Goal: Task Accomplishment & Management: Complete application form

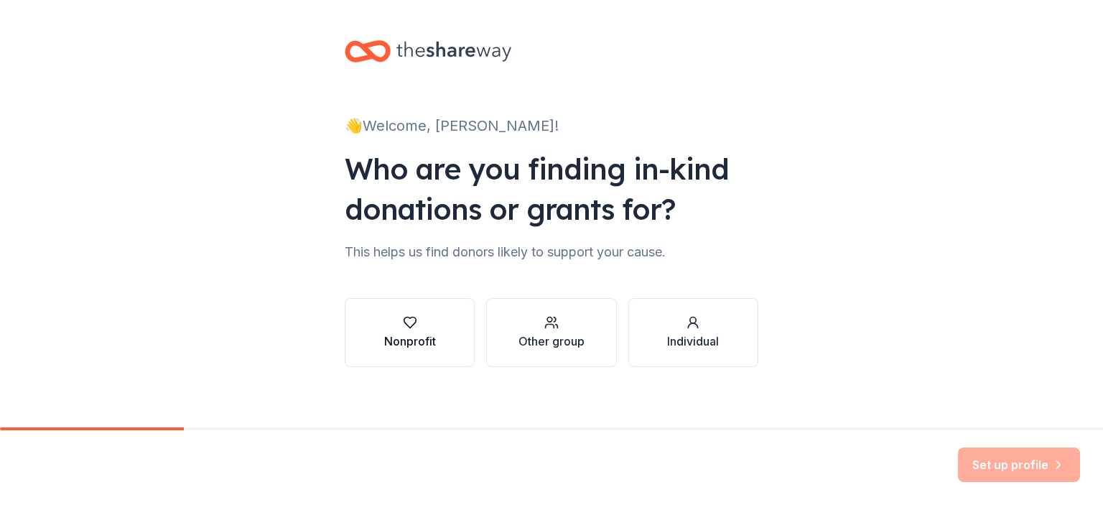
click at [420, 331] on div "Nonprofit" at bounding box center [410, 332] width 52 height 34
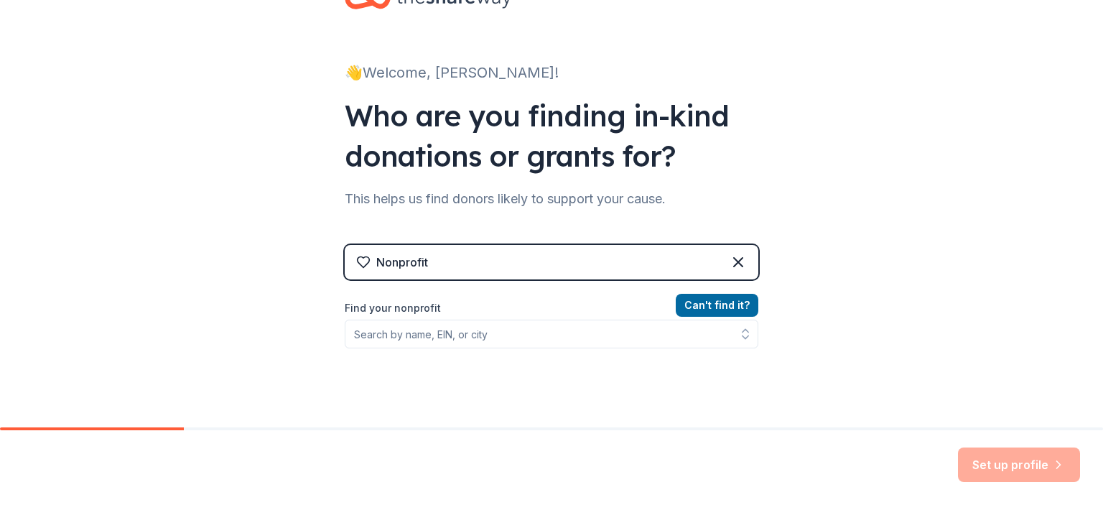
scroll to position [54, 0]
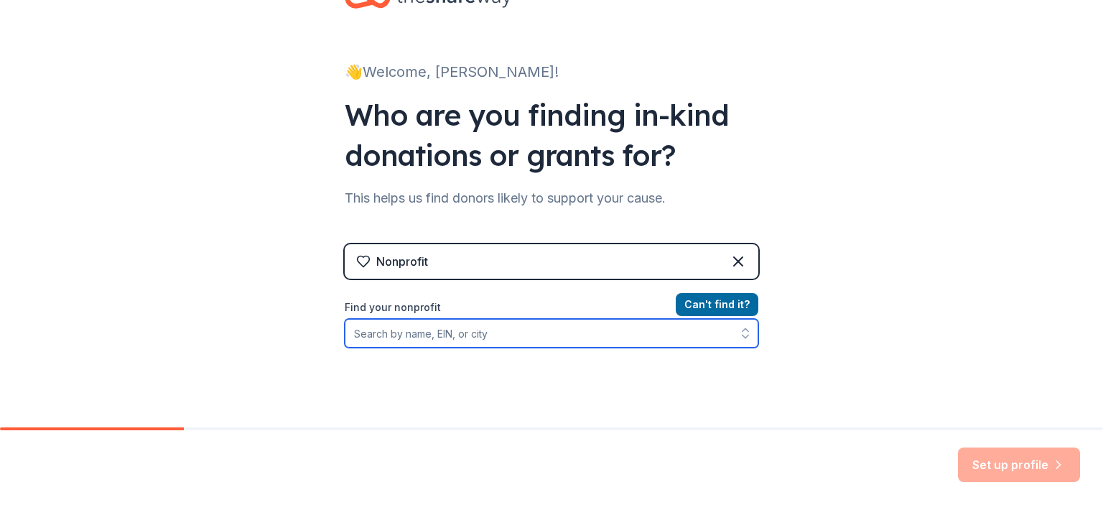
click at [408, 335] on input "Find your nonprofit" at bounding box center [552, 333] width 414 height 29
type input "Justin Elementary PTA"
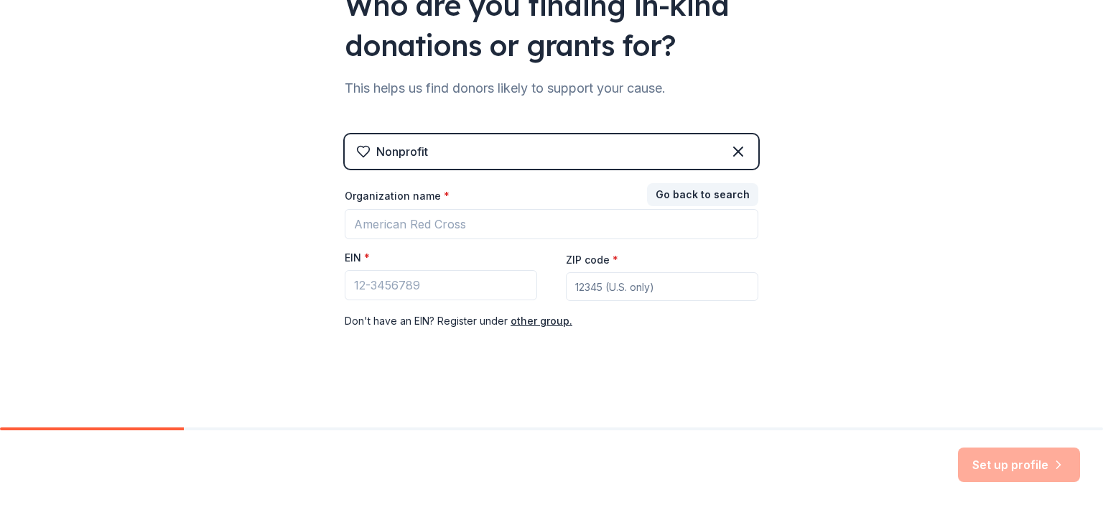
scroll to position [164, 0]
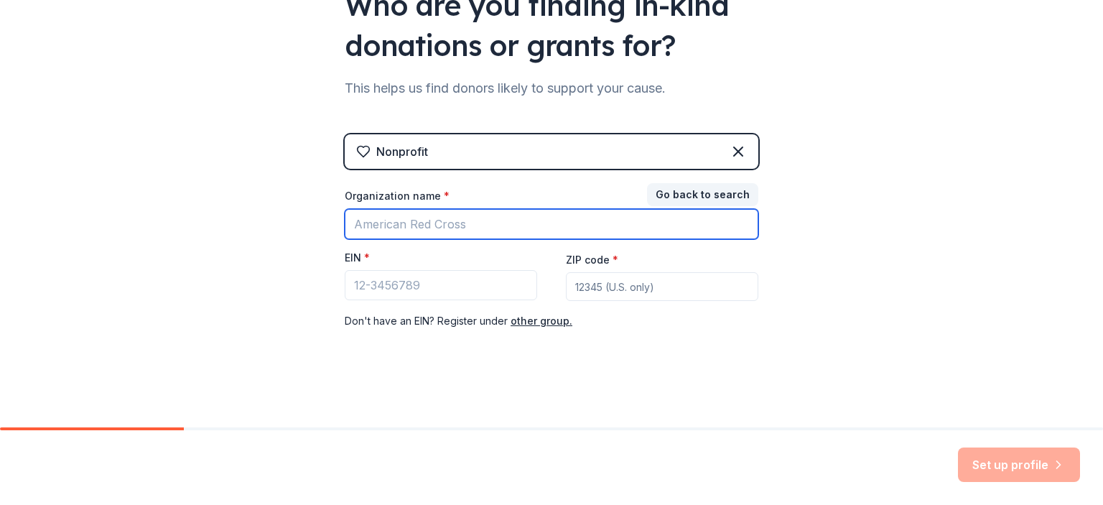
click at [435, 220] on input "Organization name *" at bounding box center [552, 224] width 414 height 30
type input "[PERSON_NAME][GEOGRAPHIC_DATA] PTA"
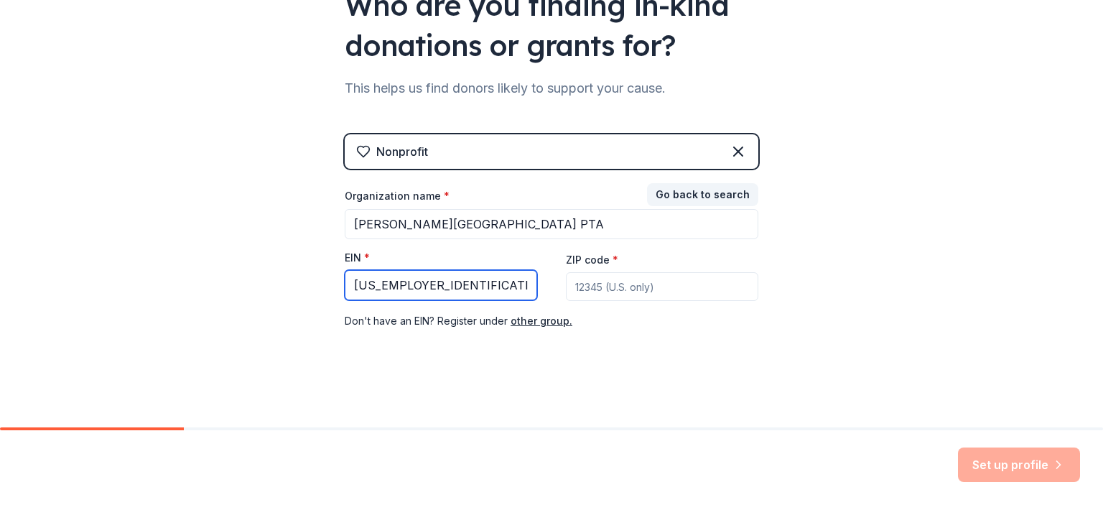
type input "[US_EMPLOYER_IDENTIFICATION_NUMBER]"
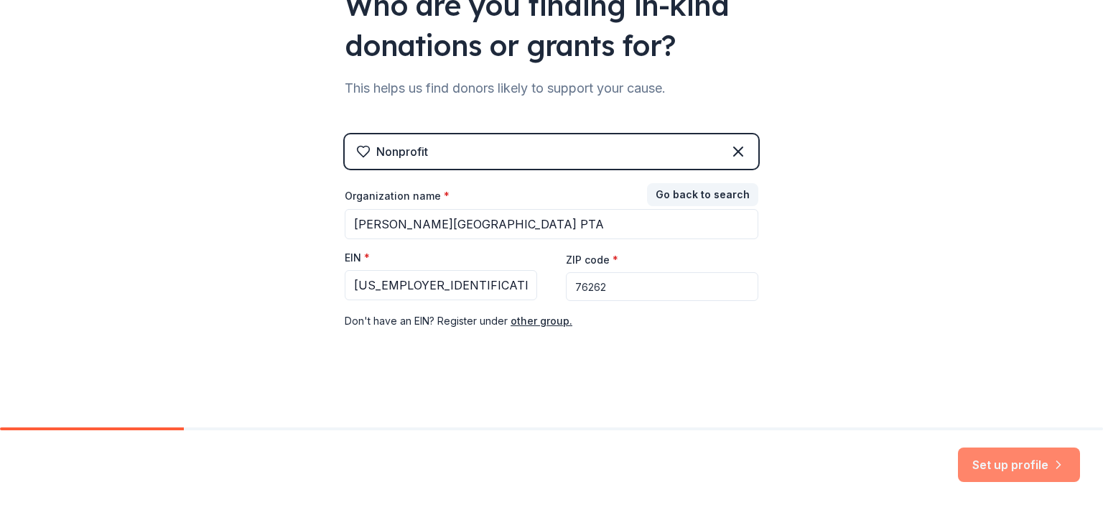
type input "76262"
click at [997, 465] on button "Set up profile" at bounding box center [1019, 464] width 122 height 34
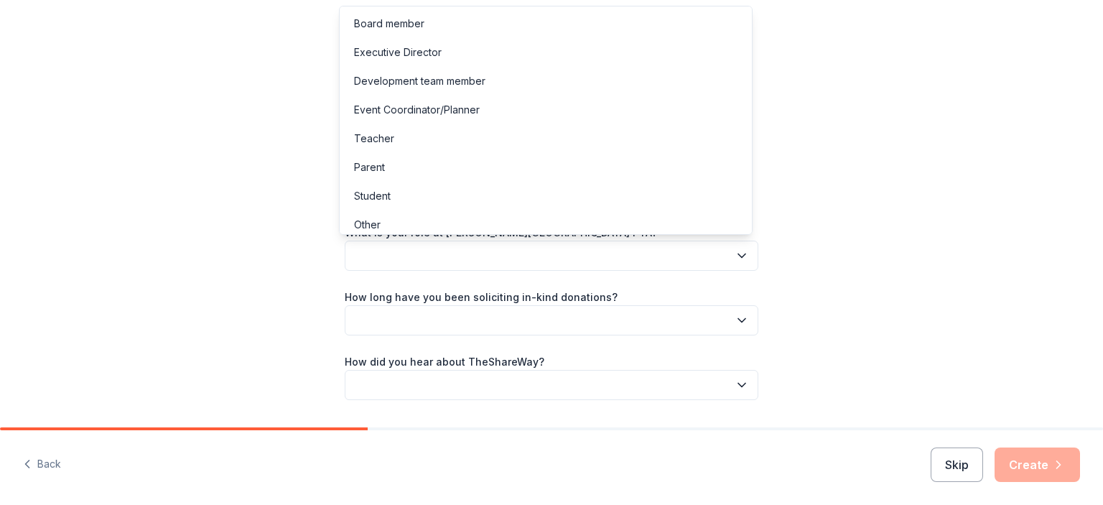
click at [727, 259] on button "button" at bounding box center [552, 256] width 414 height 30
click at [444, 29] on div "Board member" at bounding box center [546, 23] width 406 height 29
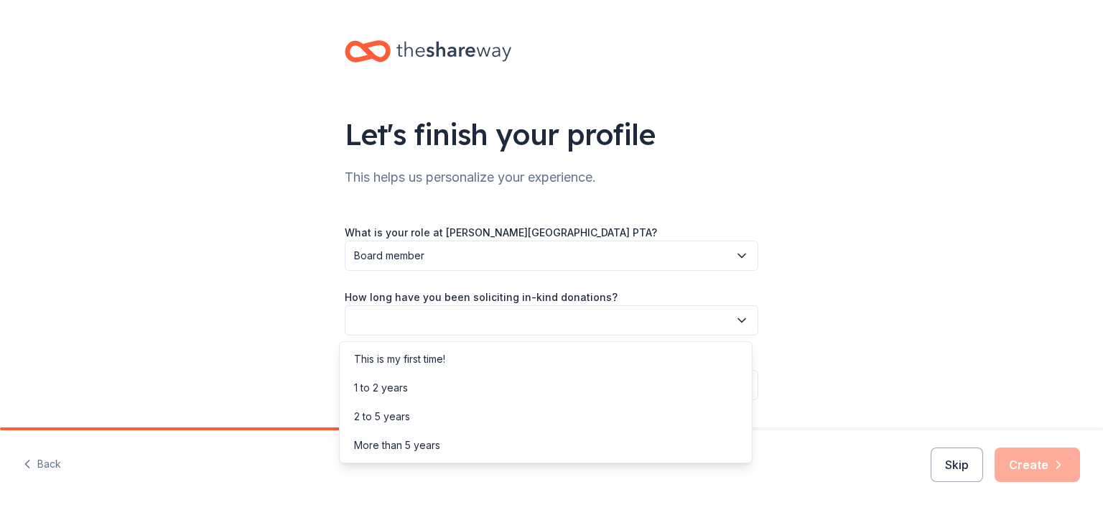
click at [549, 310] on button "button" at bounding box center [552, 320] width 414 height 30
click at [454, 353] on div "This is my first time!" at bounding box center [546, 359] width 406 height 29
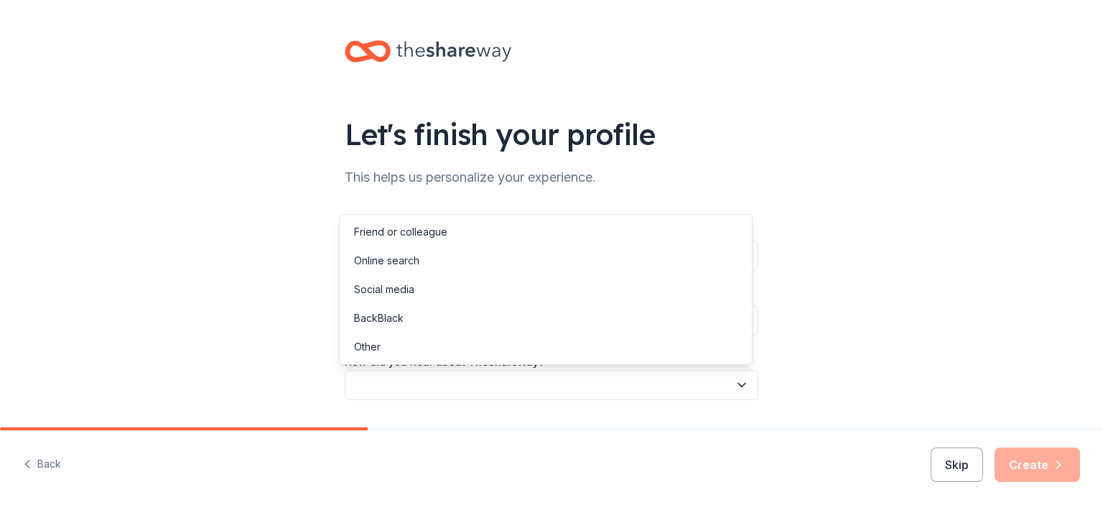
click at [472, 376] on button "button" at bounding box center [552, 385] width 414 height 30
click at [429, 264] on div "Online search" at bounding box center [546, 260] width 406 height 29
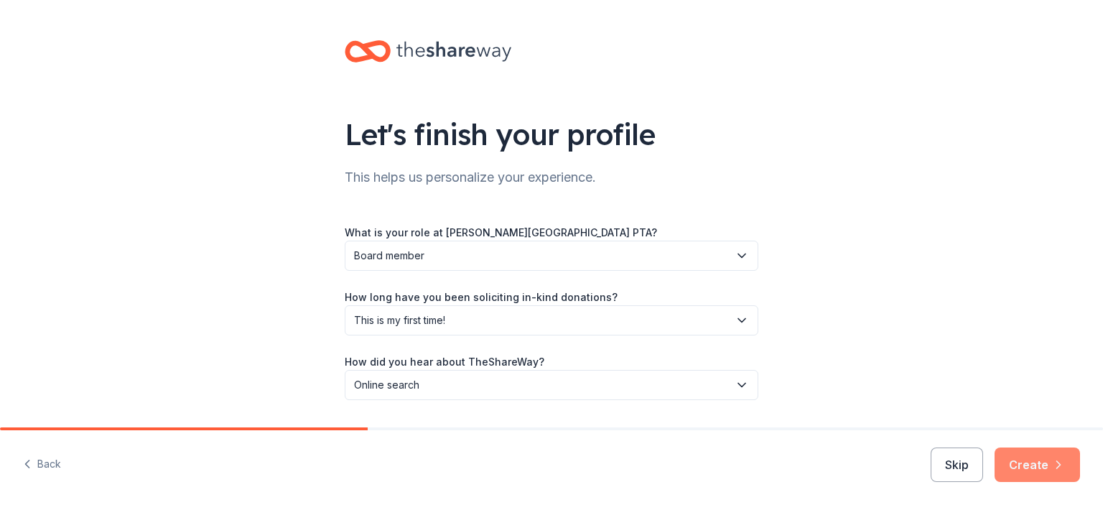
click at [1059, 462] on icon "button" at bounding box center [1058, 464] width 14 height 14
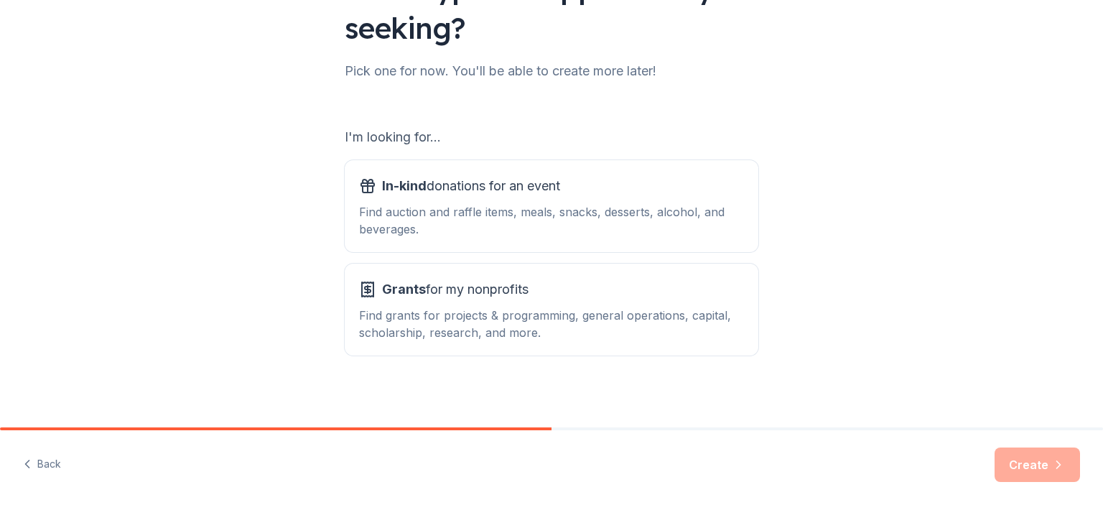
scroll to position [152, 0]
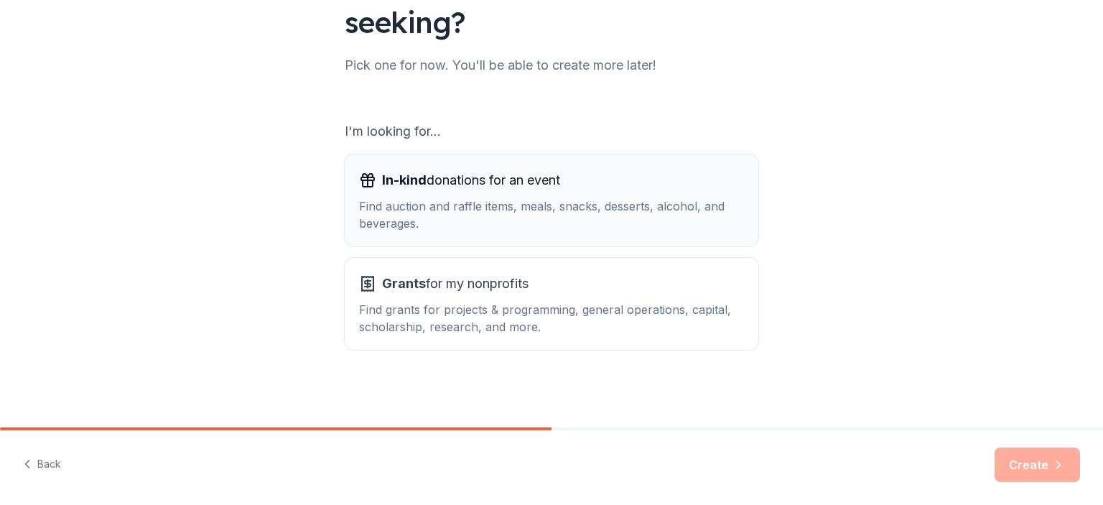
click at [625, 231] on div "Find auction and raffle items, meals, snacks, desserts, alcohol, and beverages." at bounding box center [551, 214] width 385 height 34
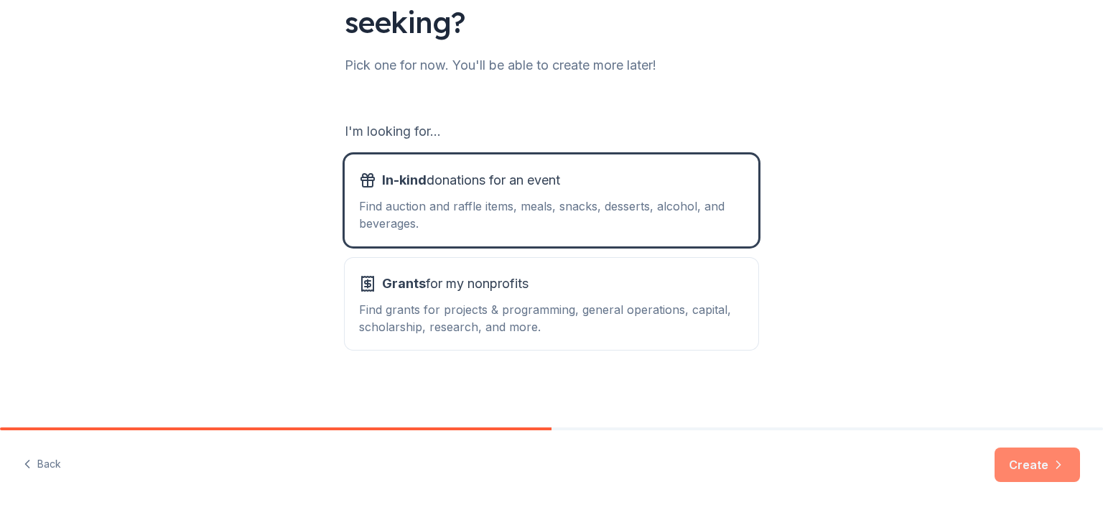
click at [1030, 458] on button "Create" at bounding box center [1036, 464] width 85 height 34
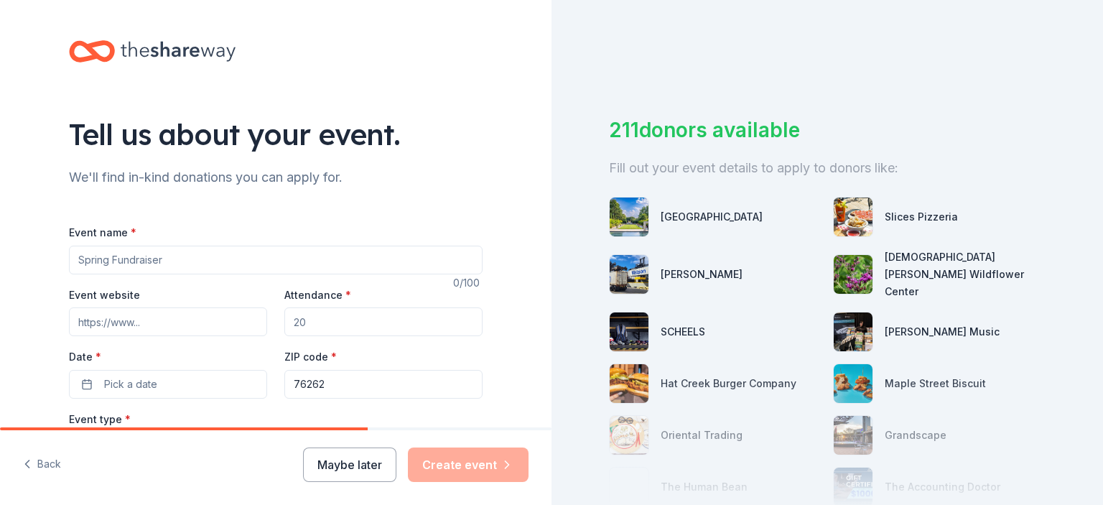
click at [174, 256] on input "Event name *" at bounding box center [276, 260] width 414 height 29
type input "Fall Fest Auction"
click at [216, 330] on input "Event website" at bounding box center [168, 321] width 198 height 29
paste input "https://www.jespta.com/fallfest"
type input "https://www.jespta.com/fallfest"
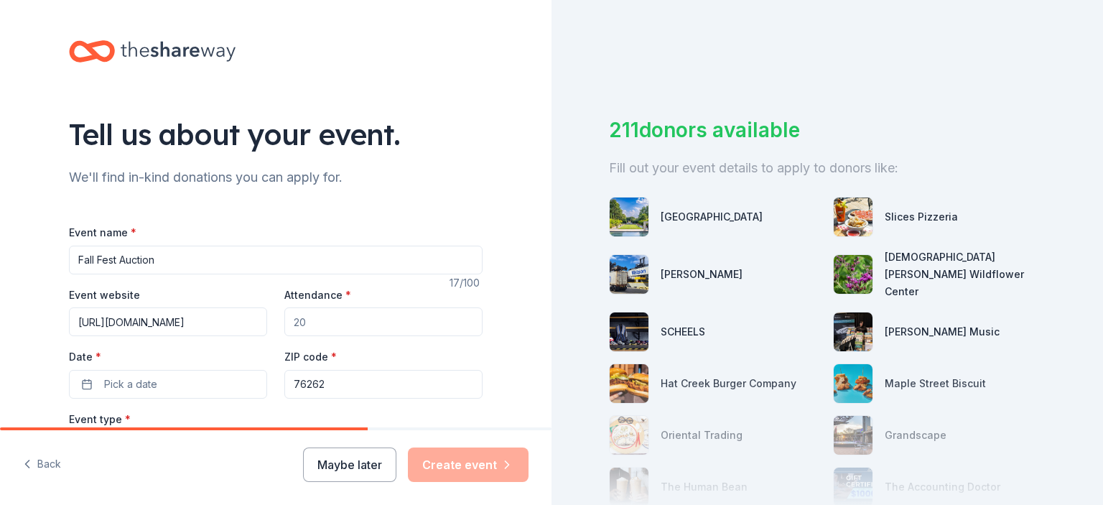
click at [323, 332] on input "Attendance *" at bounding box center [383, 321] width 198 height 29
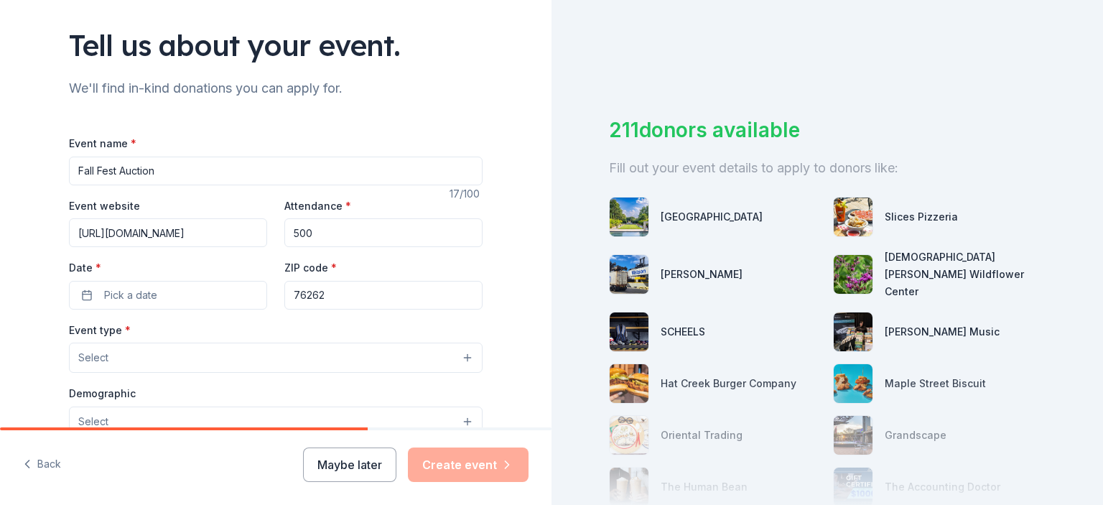
scroll to position [90, 0]
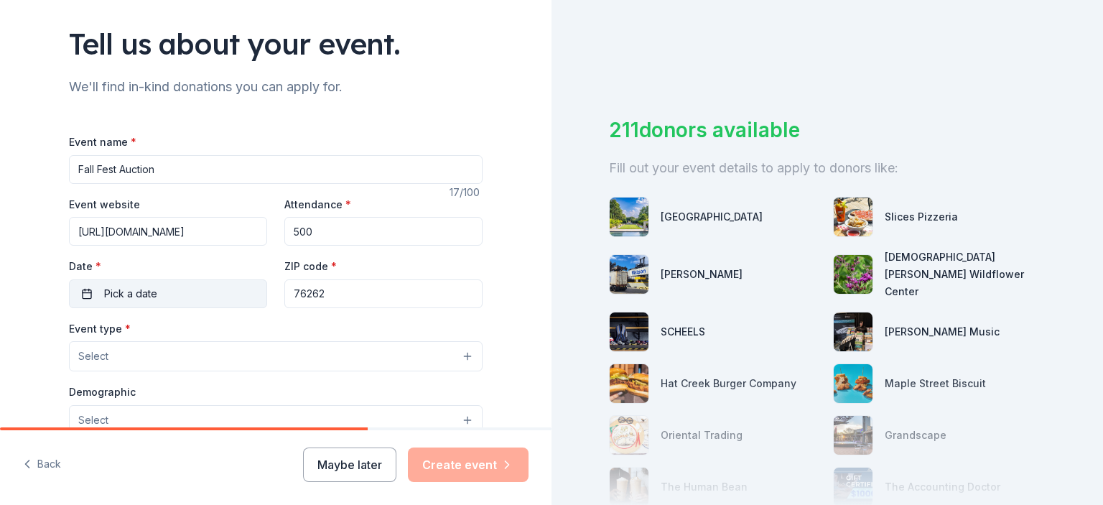
type input "500"
click at [189, 298] on button "Pick a date" at bounding box center [168, 293] width 198 height 29
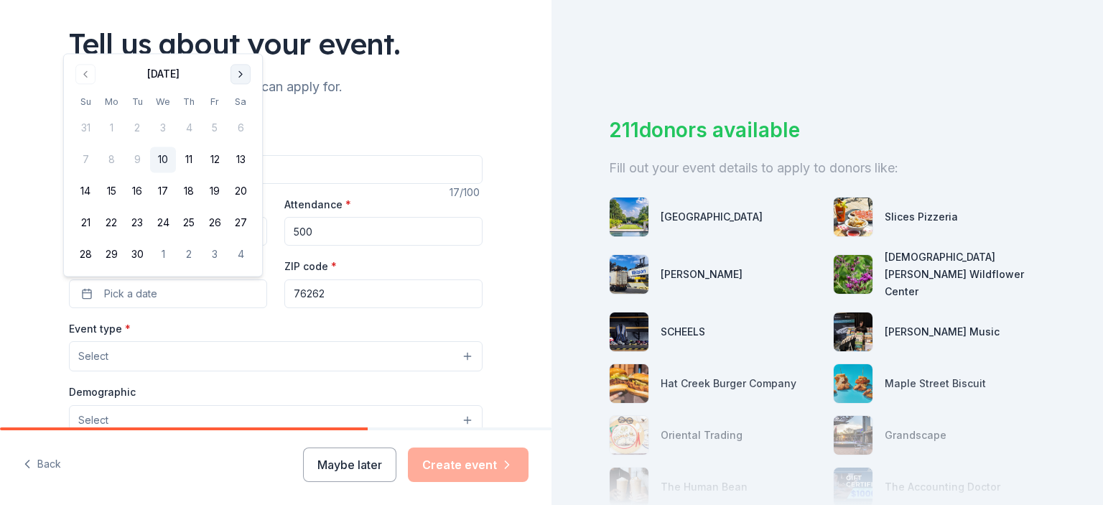
click at [237, 75] on button "Go to next month" at bounding box center [240, 74] width 20 height 20
click at [187, 256] on button "30" at bounding box center [189, 255] width 26 height 26
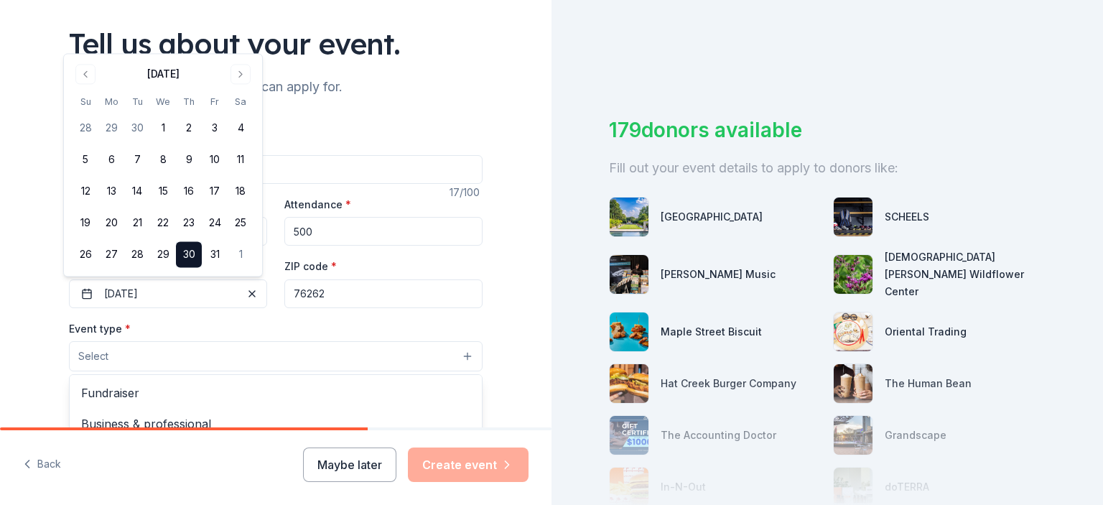
click at [281, 350] on button "Select" at bounding box center [276, 356] width 414 height 30
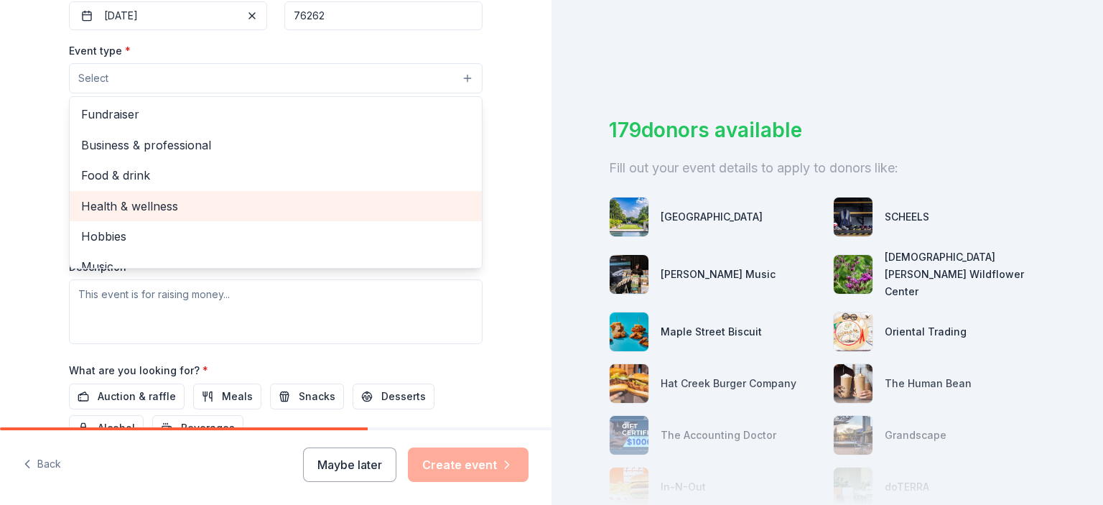
scroll to position [0, 0]
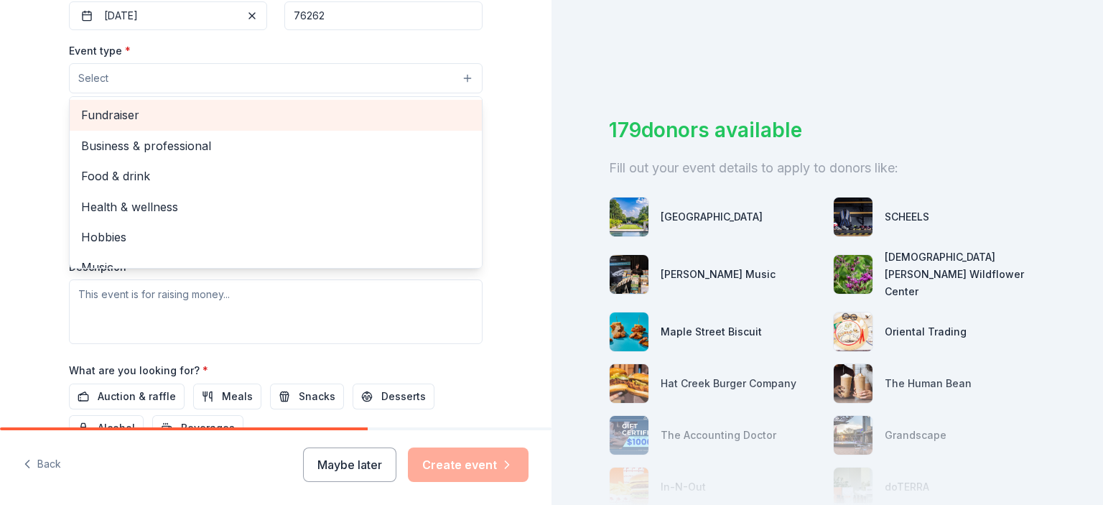
click at [158, 114] on span "Fundraiser" at bounding box center [275, 115] width 389 height 19
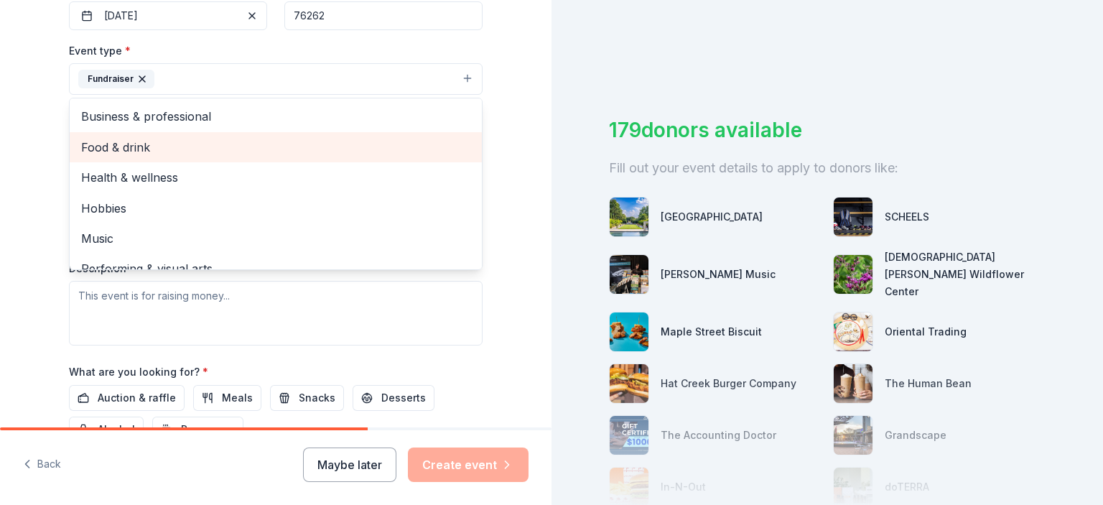
click at [135, 142] on span "Food & drink" at bounding box center [275, 147] width 389 height 19
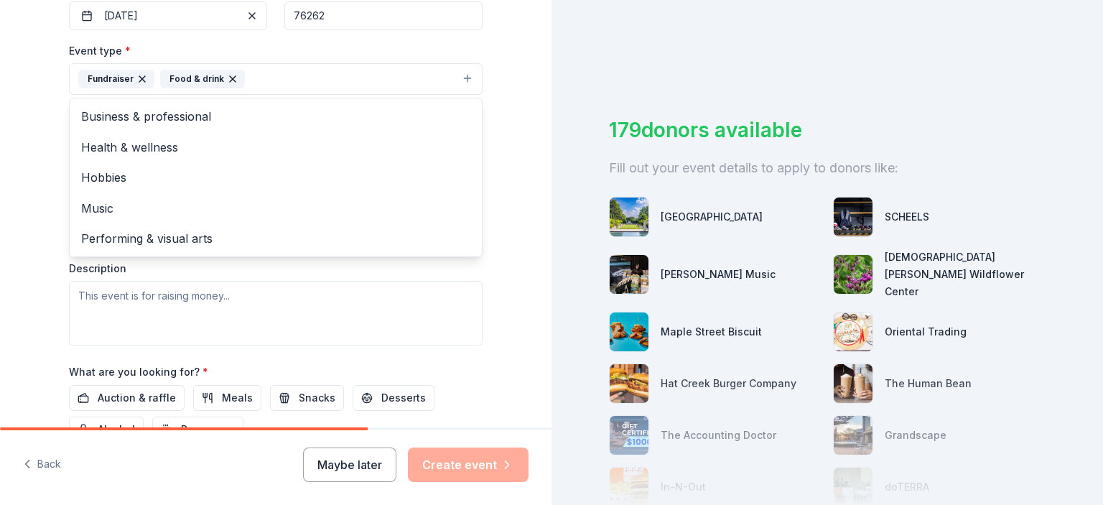
click at [39, 189] on div "Tell us about your event. We'll find in-kind donations you can apply for. Event…" at bounding box center [275, 110] width 551 height 957
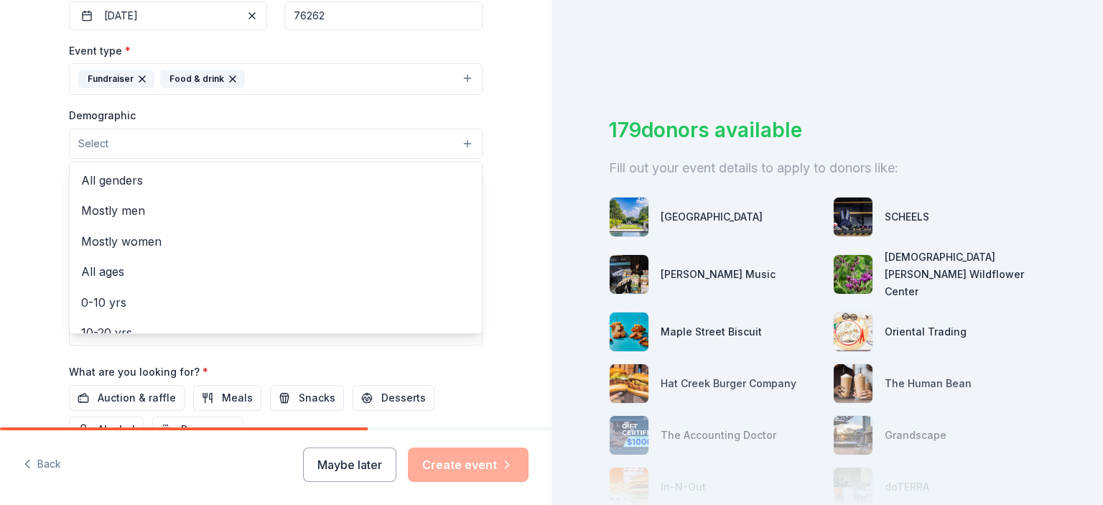
click at [132, 147] on button "Select" at bounding box center [276, 144] width 414 height 30
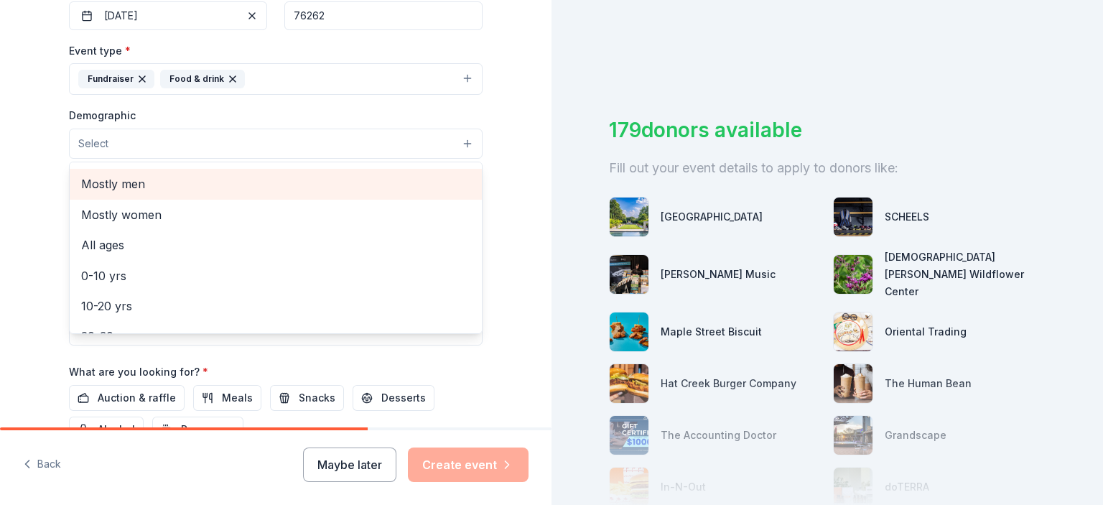
scroll to position [36, 0]
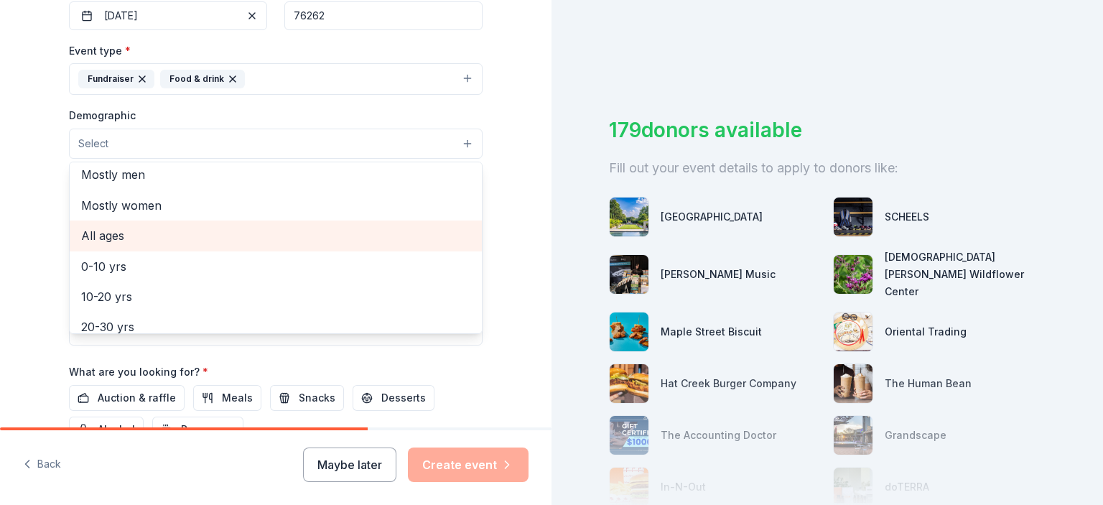
click at [125, 229] on span "All ages" at bounding box center [275, 235] width 389 height 19
click at [125, 229] on span "0-10 yrs" at bounding box center [275, 237] width 389 height 19
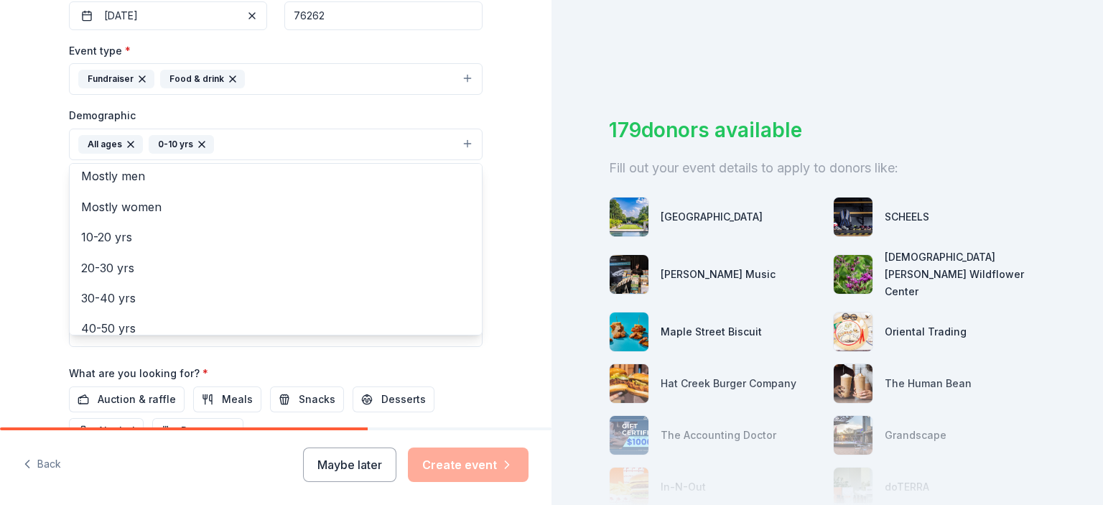
click at [50, 220] on div "Tell us about your event. We'll find in-kind donations you can apply for. Event…" at bounding box center [276, 111] width 460 height 959
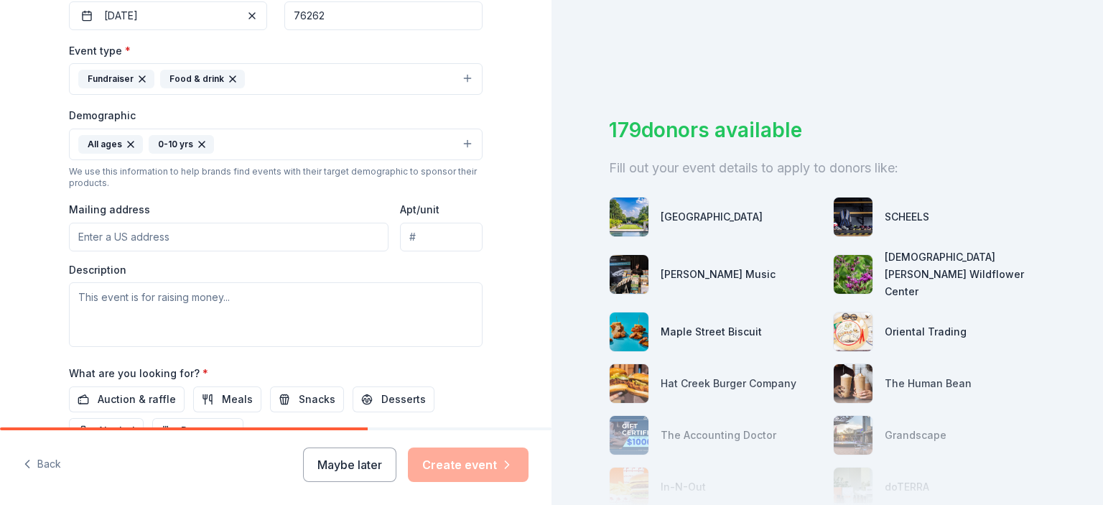
click at [109, 233] on input "Mailing address" at bounding box center [229, 237] width 320 height 29
type input "undefined West 7th Street, Justin, TX, 76247"
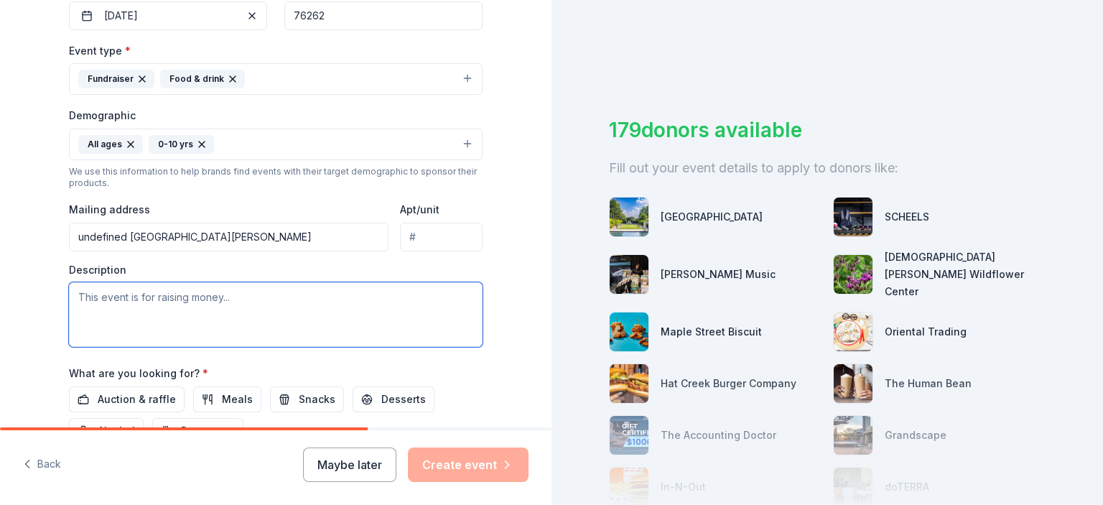
click at [207, 312] on textarea at bounding box center [276, 314] width 414 height 65
click at [405, 297] on textarea "This is an community wide event for fun, and is raising money for the school to…" at bounding box center [276, 314] width 414 height 65
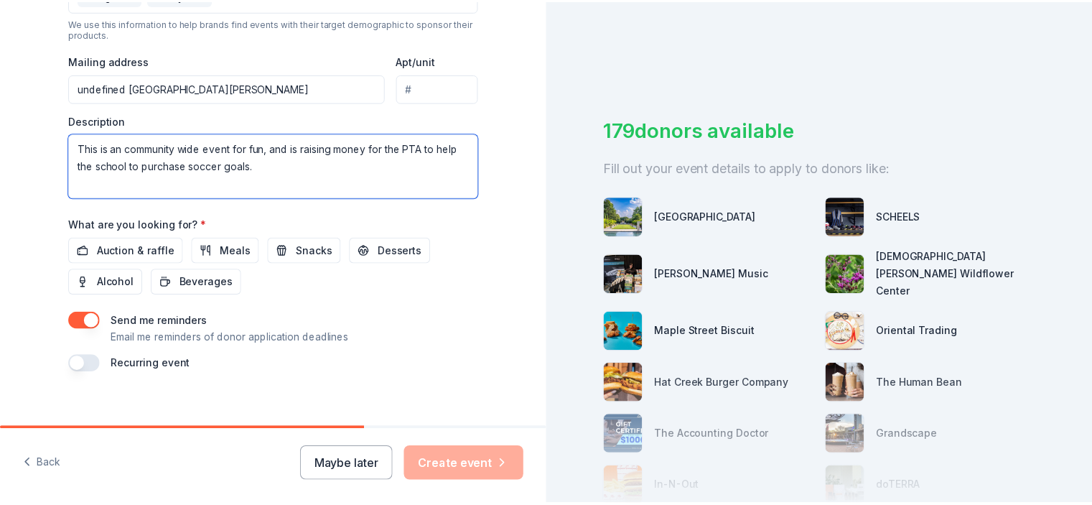
scroll to position [531, 0]
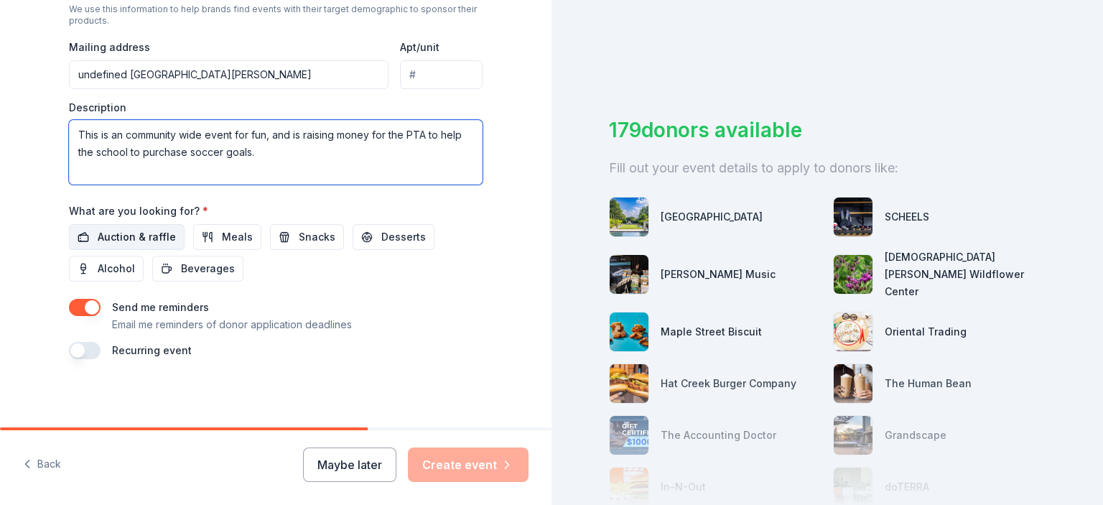
type textarea "This is an community wide event for fun, and is raising money for the PTA to he…"
click at [152, 240] on span "Auction & raffle" at bounding box center [137, 236] width 78 height 17
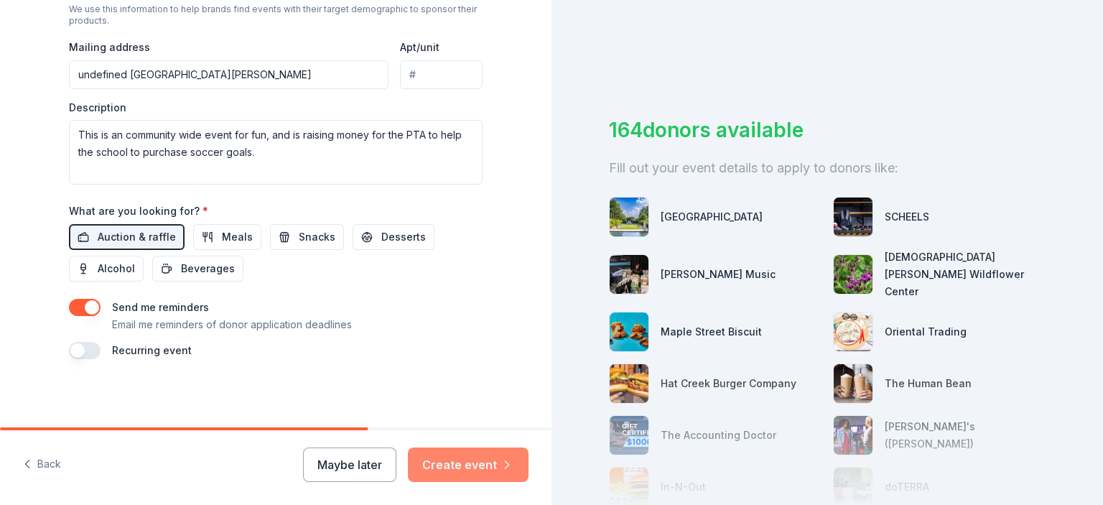
click at [489, 464] on button "Create event" at bounding box center [468, 464] width 121 height 34
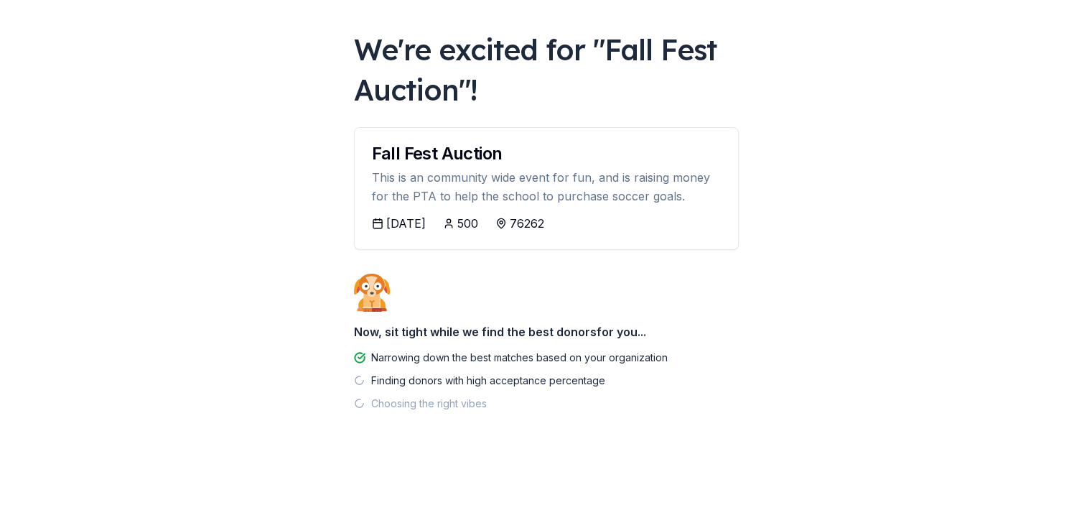
scroll to position [63, 0]
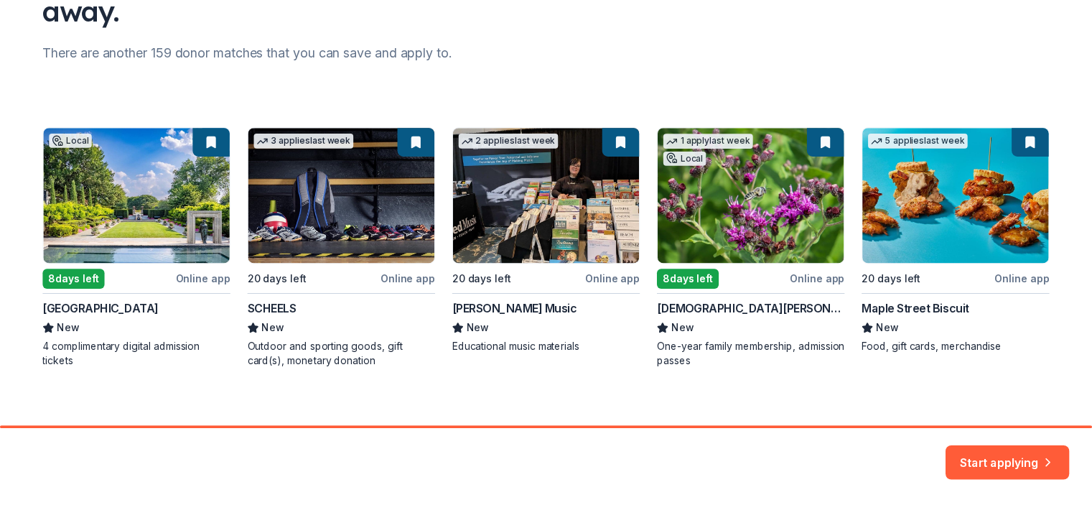
scroll to position [176, 0]
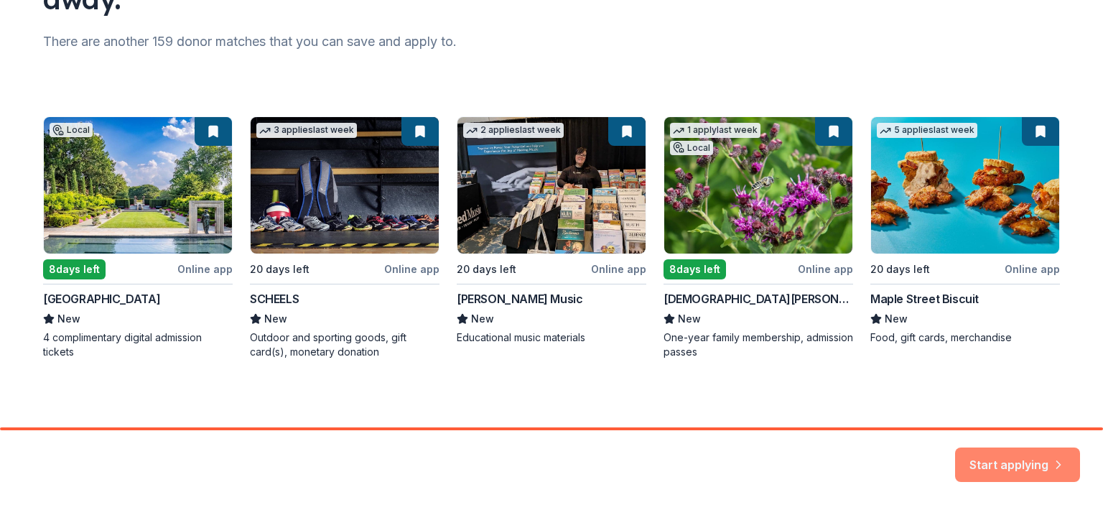
click at [1011, 462] on button "Start applying" at bounding box center [1017, 456] width 125 height 34
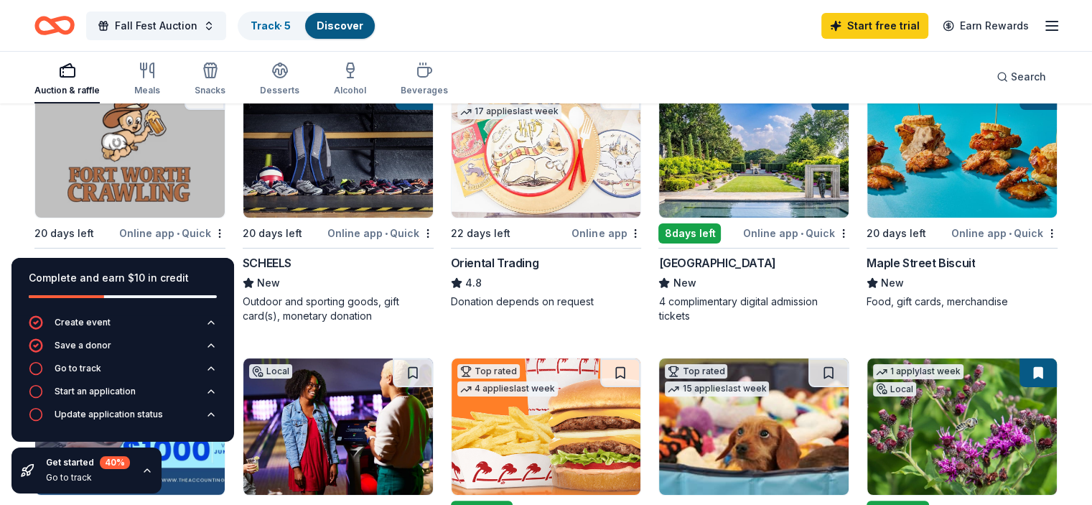
scroll to position [173, 0]
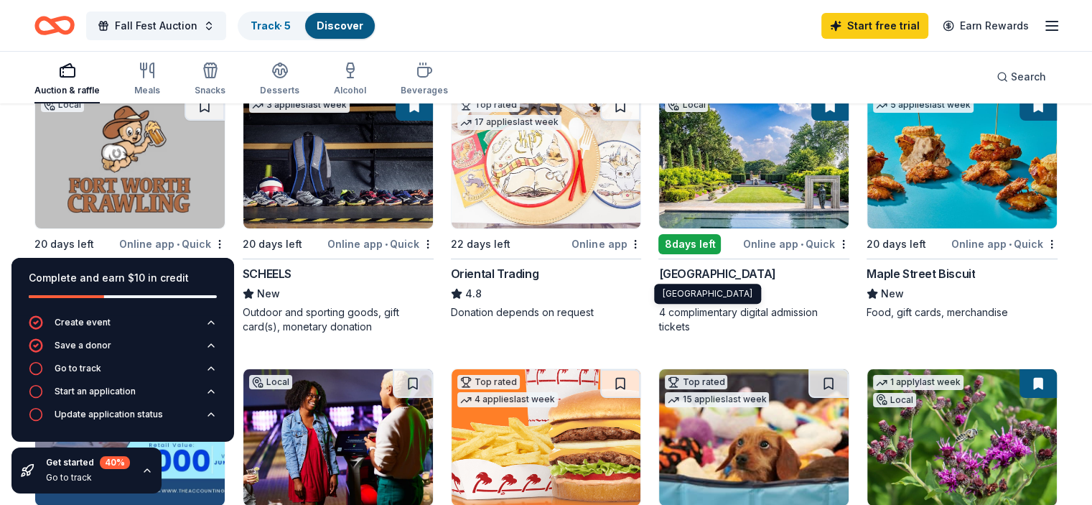
click at [706, 272] on div "Dallas Arboretum and Botanical Garden" at bounding box center [716, 273] width 117 height 17
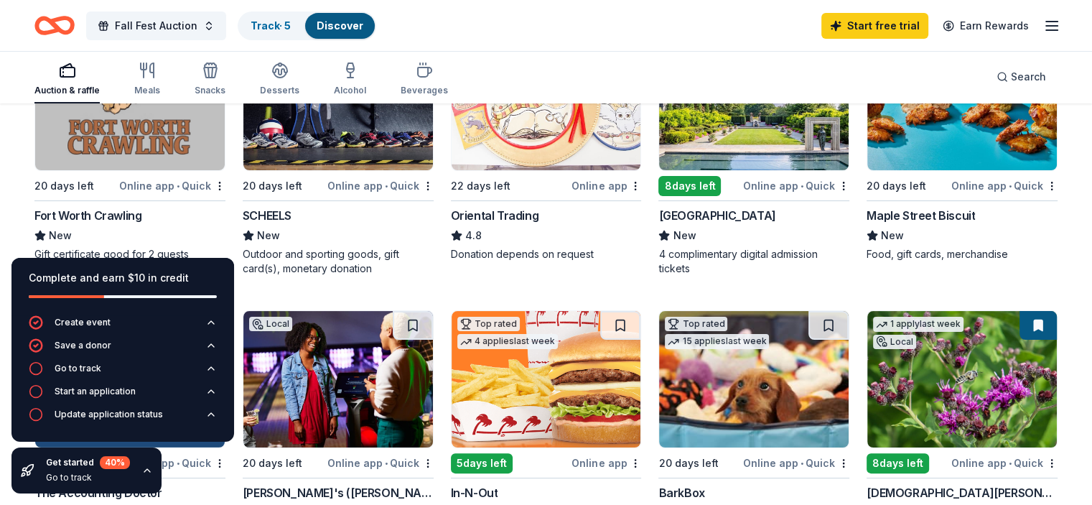
scroll to position [230, 0]
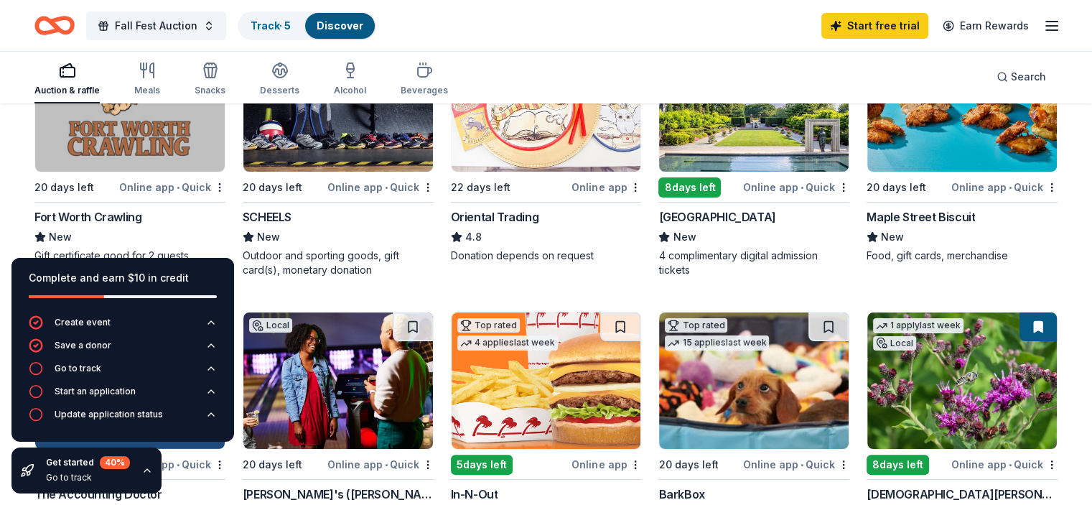
click at [388, 188] on span "•" at bounding box center [386, 187] width 3 height 11
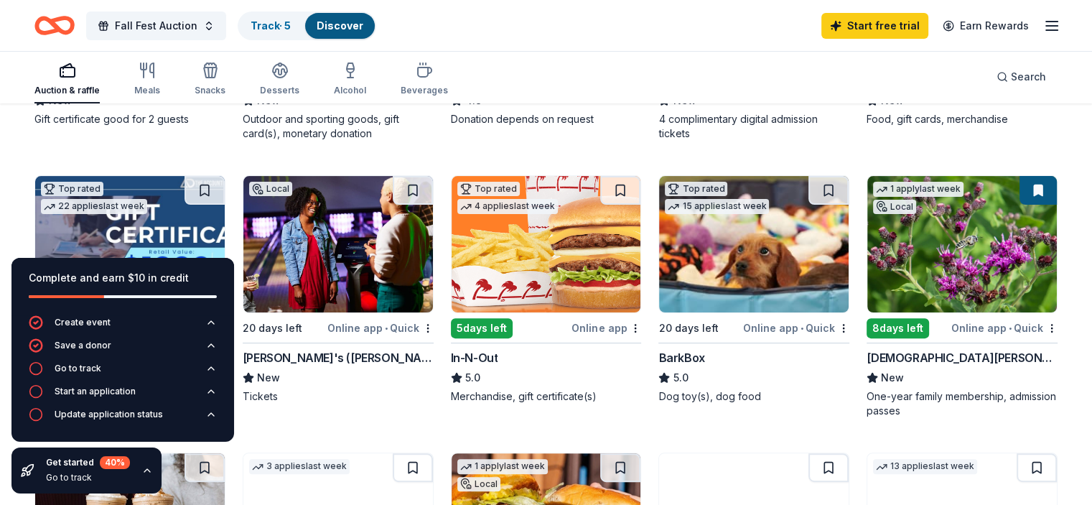
scroll to position [391, 0]
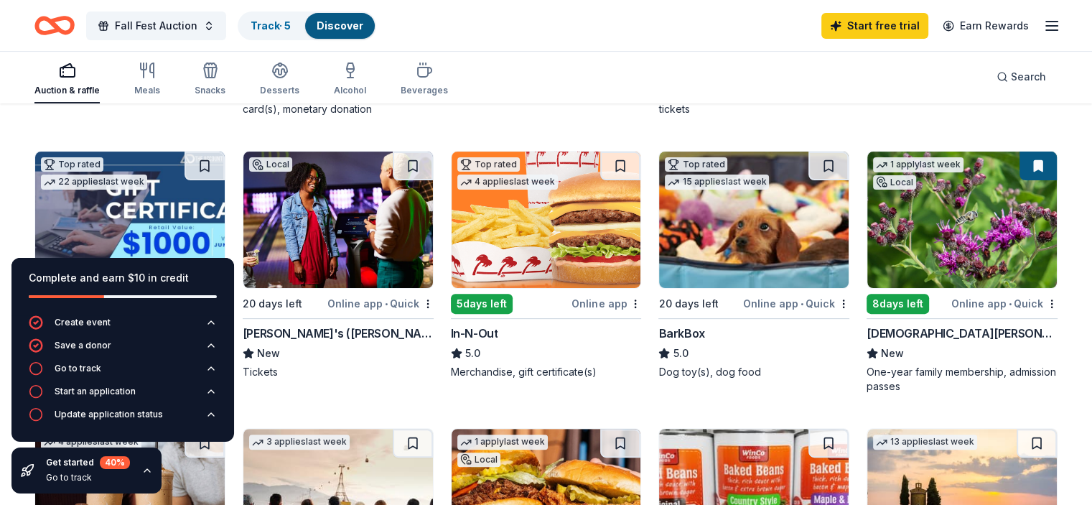
click at [504, 301] on div "5 days left" at bounding box center [482, 304] width 62 height 20
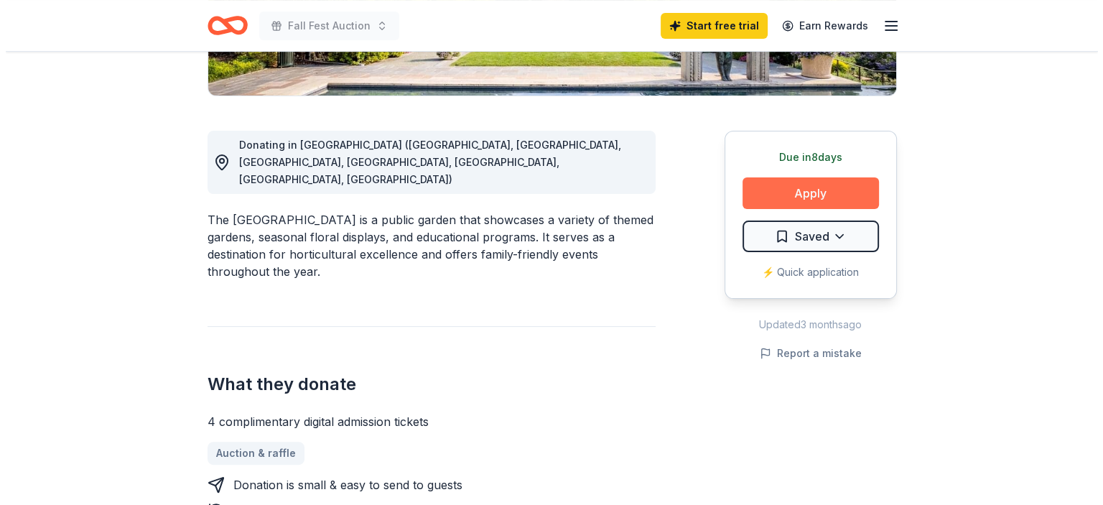
scroll to position [348, 0]
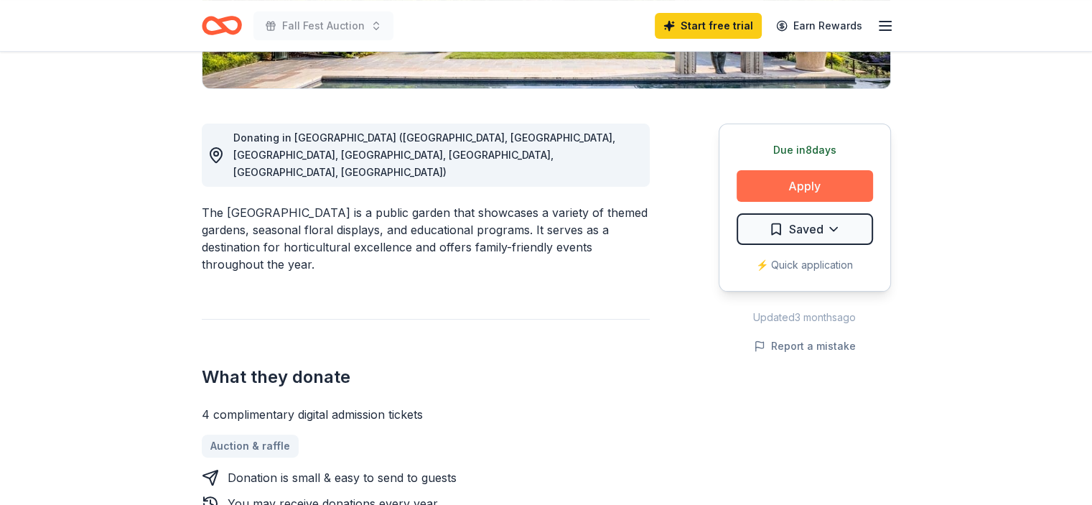
click at [801, 189] on button "Apply" at bounding box center [805, 186] width 136 height 32
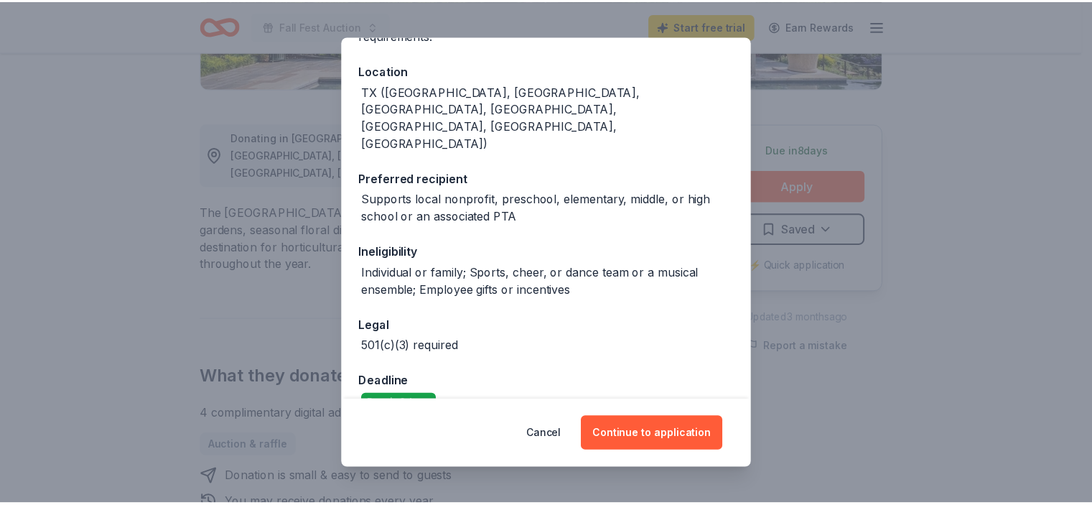
scroll to position [149, 0]
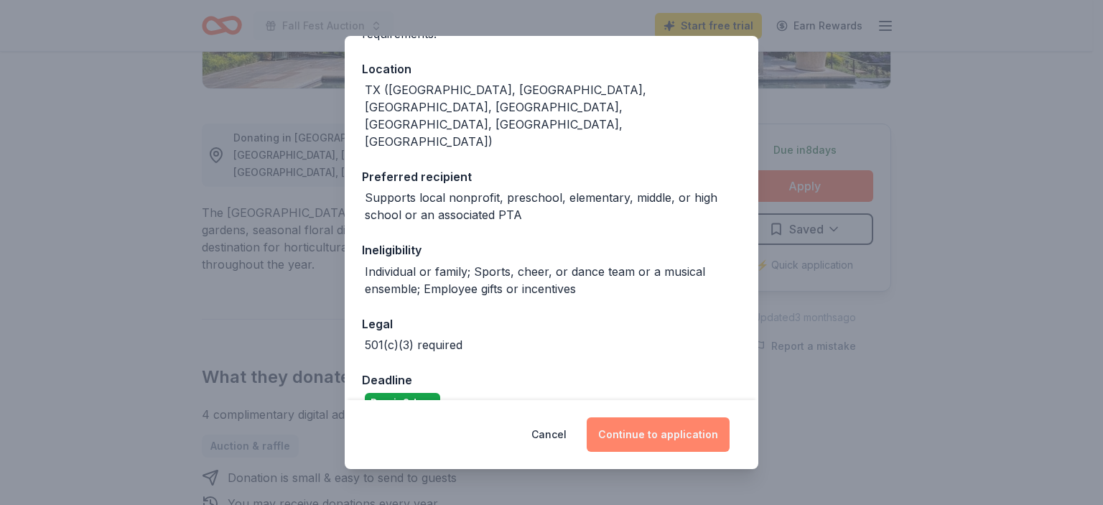
click at [665, 439] on button "Continue to application" at bounding box center [658, 434] width 143 height 34
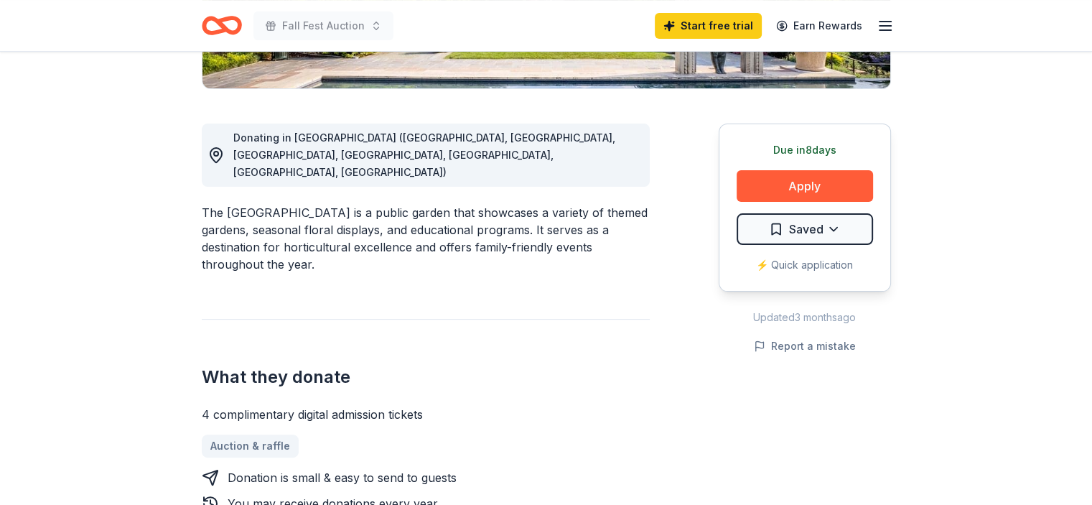
scroll to position [0, 0]
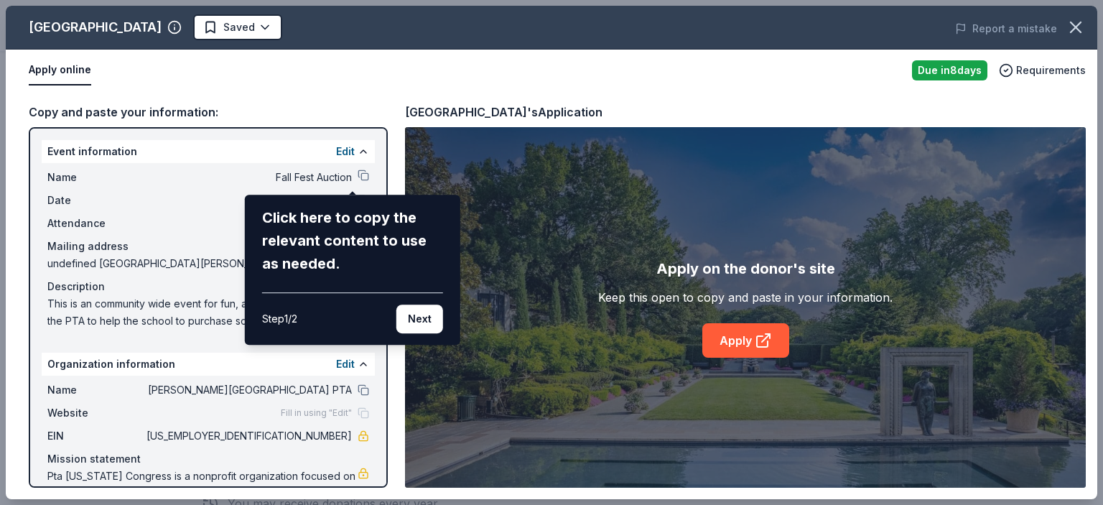
click at [741, 344] on div "Dallas Arboretum and Botanical Garden Saved Report a mistake Apply online Due i…" at bounding box center [551, 252] width 1091 height 493
click at [421, 323] on button "Next" at bounding box center [419, 318] width 47 height 29
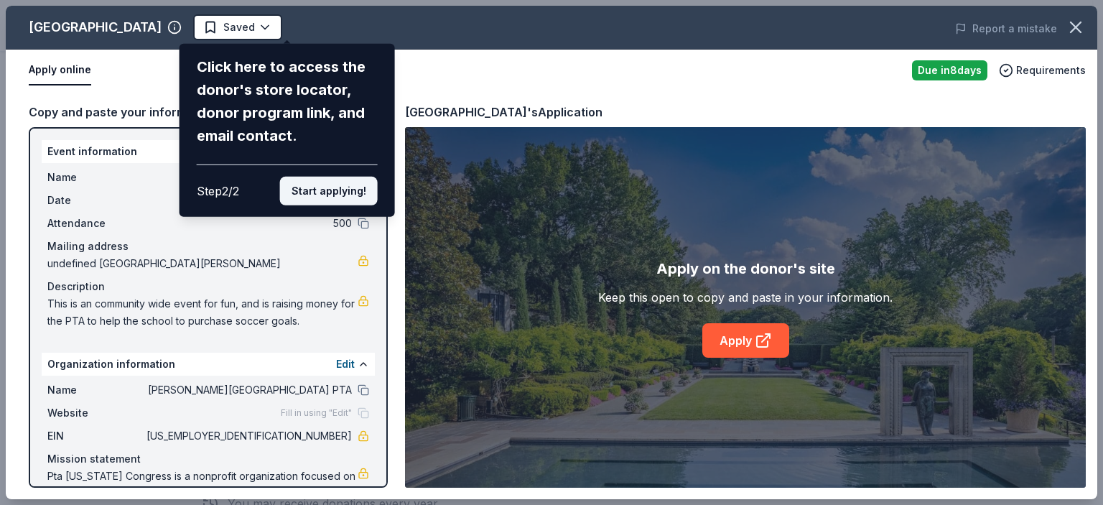
click at [317, 196] on button "Start applying!" at bounding box center [329, 191] width 98 height 29
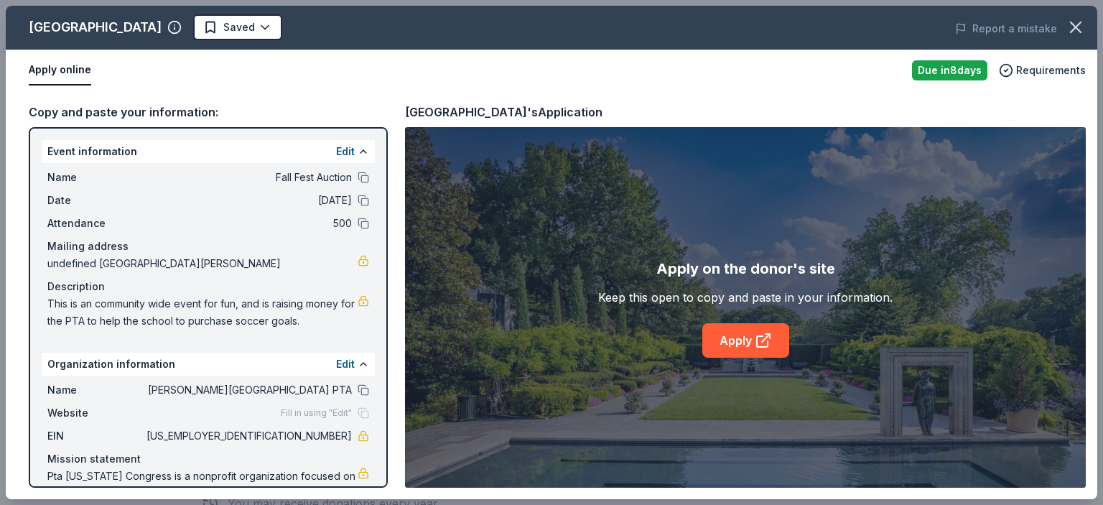
click at [742, 343] on link "Apply" at bounding box center [745, 340] width 87 height 34
click at [1077, 27] on icon "button" at bounding box center [1076, 27] width 20 height 20
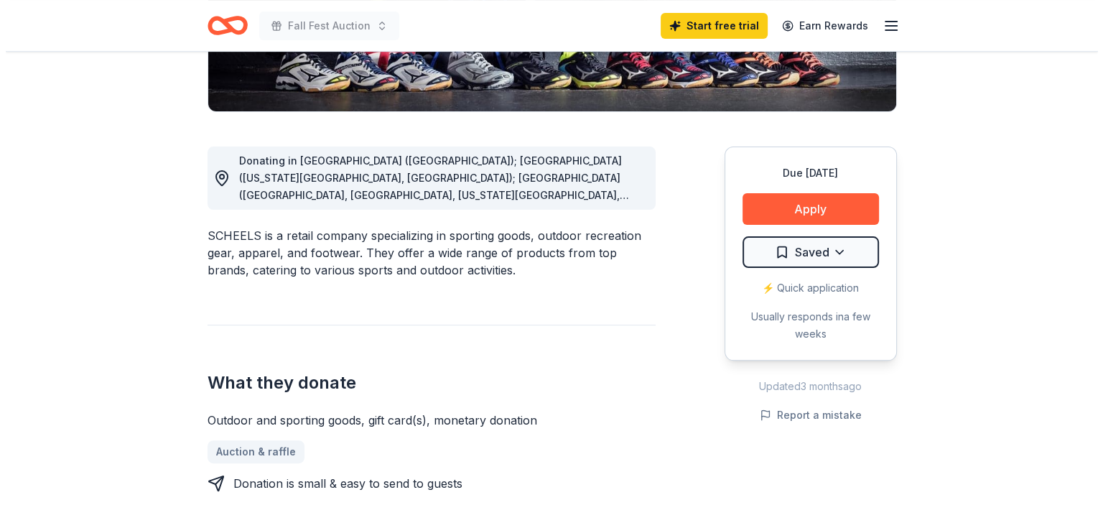
scroll to position [355, 0]
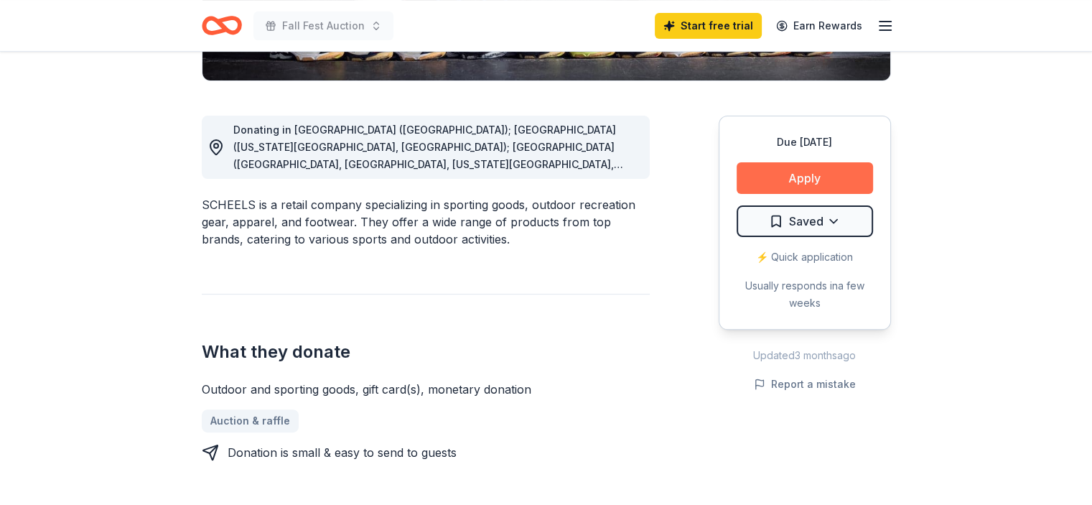
click at [761, 174] on button "Apply" at bounding box center [805, 178] width 136 height 32
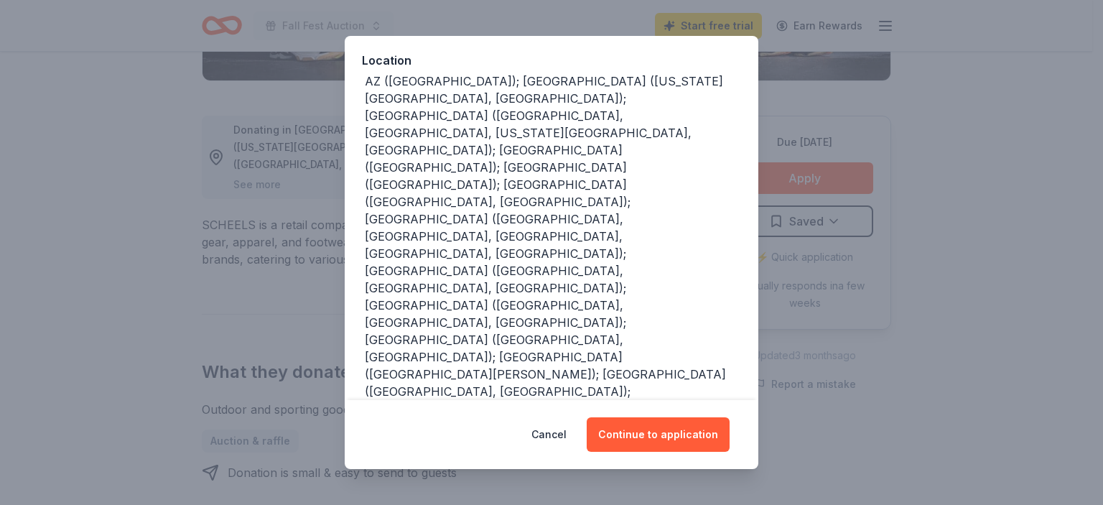
scroll to position [177, 0]
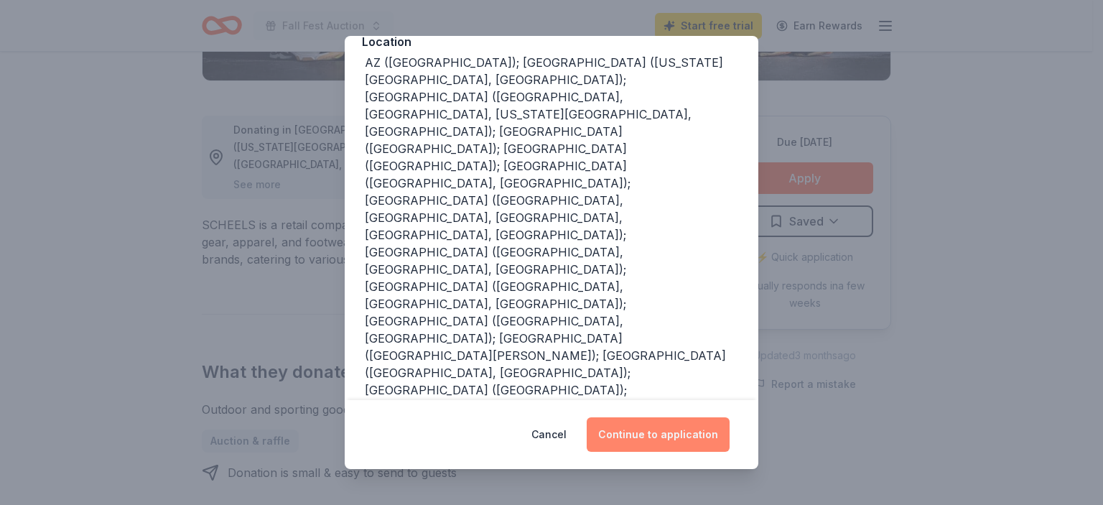
click at [673, 424] on button "Continue to application" at bounding box center [658, 434] width 143 height 34
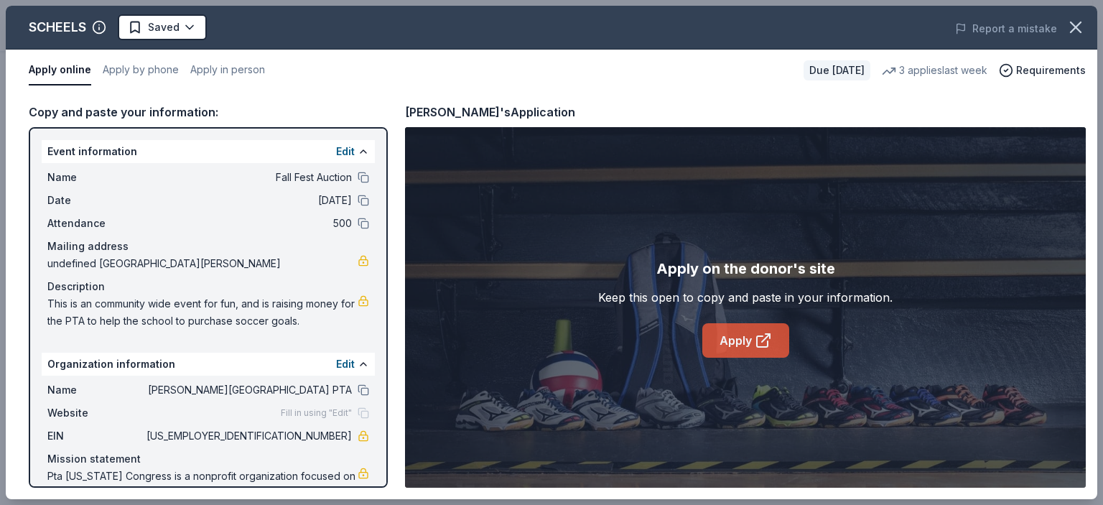
click at [741, 335] on link "Apply" at bounding box center [745, 340] width 87 height 34
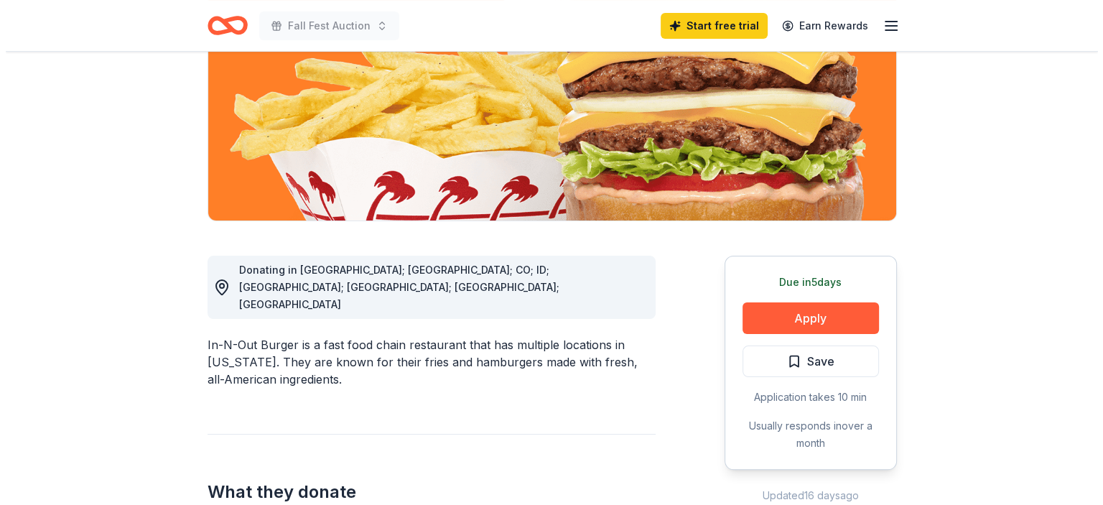
scroll to position [216, 0]
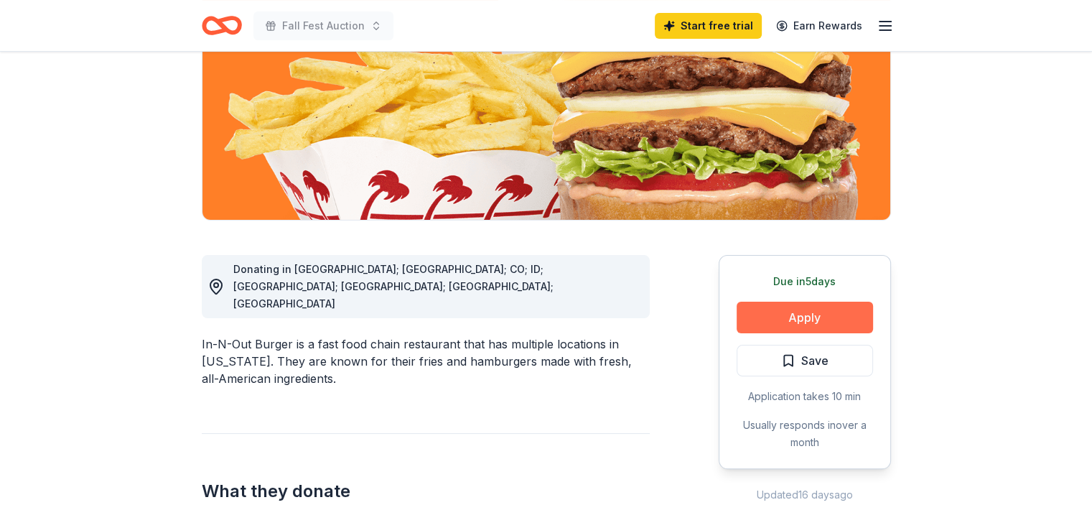
click at [767, 309] on button "Apply" at bounding box center [805, 318] width 136 height 32
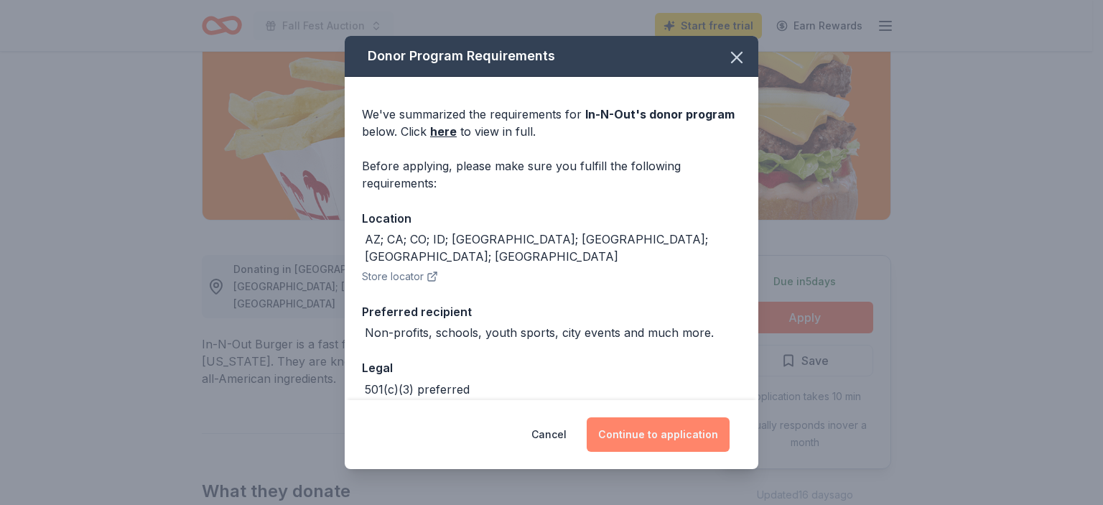
click at [641, 432] on button "Continue to application" at bounding box center [658, 434] width 143 height 34
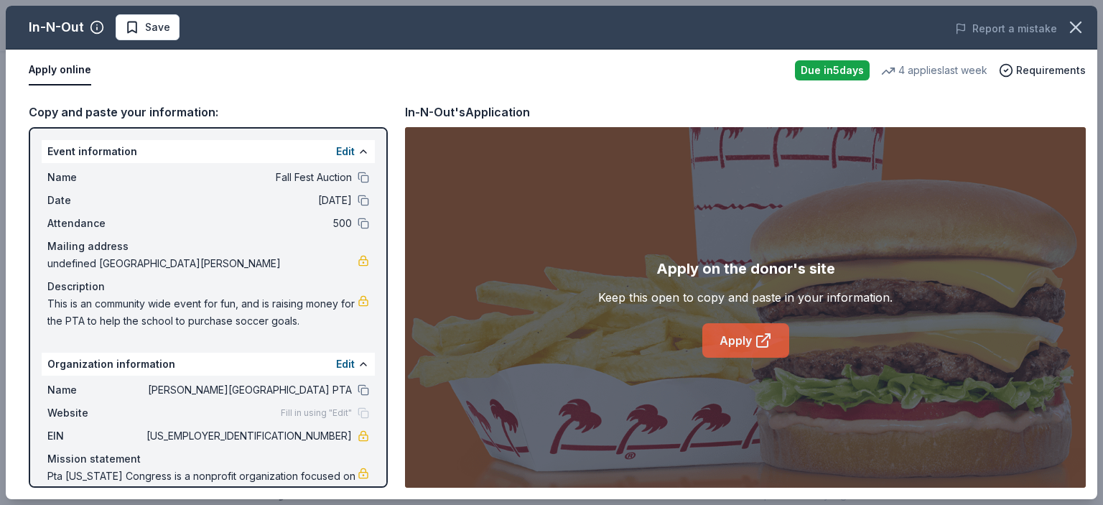
click at [741, 338] on link "Apply" at bounding box center [745, 340] width 87 height 34
drag, startPoint x: 286, startPoint y: 436, endPoint x: 326, endPoint y: 437, distance: 39.5
click at [326, 437] on span "[US_EMPLOYER_IDENTIFICATION_NUMBER]" at bounding box center [248, 435] width 208 height 17
